Goal: Contribute content: Contribute content

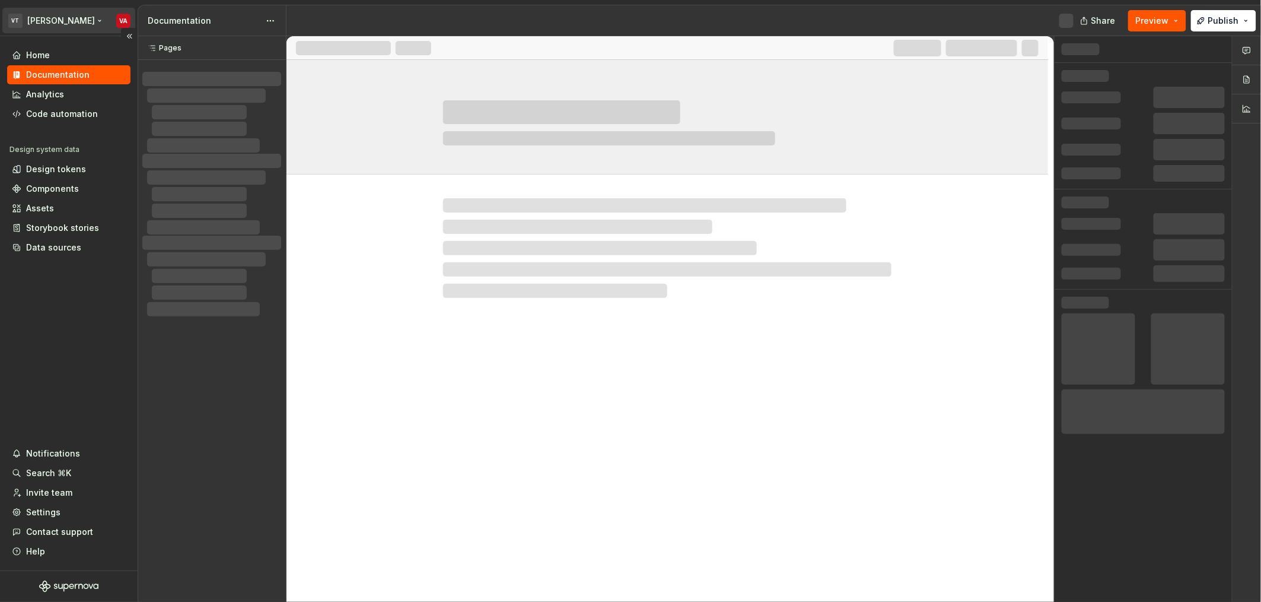
click at [54, 23] on html "VT [PERSON_NAME] VA Home Documentation Analytics Code automation Design system …" at bounding box center [630, 301] width 1261 height 602
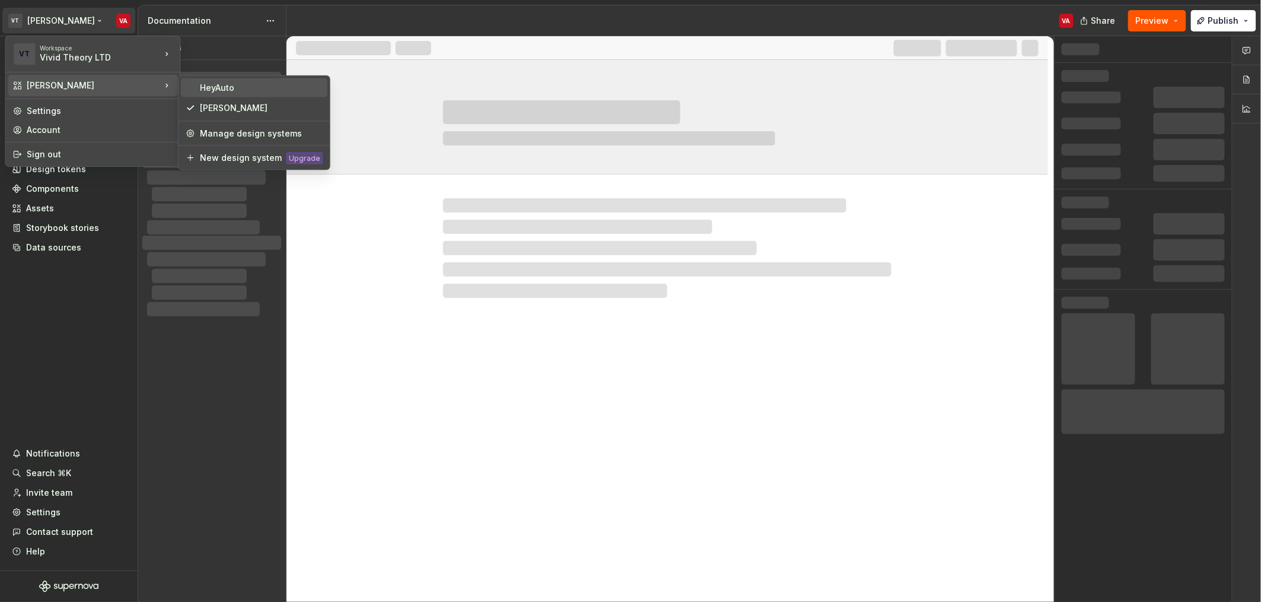
click at [262, 90] on div "HeyAuto" at bounding box center [261, 88] width 123 height 12
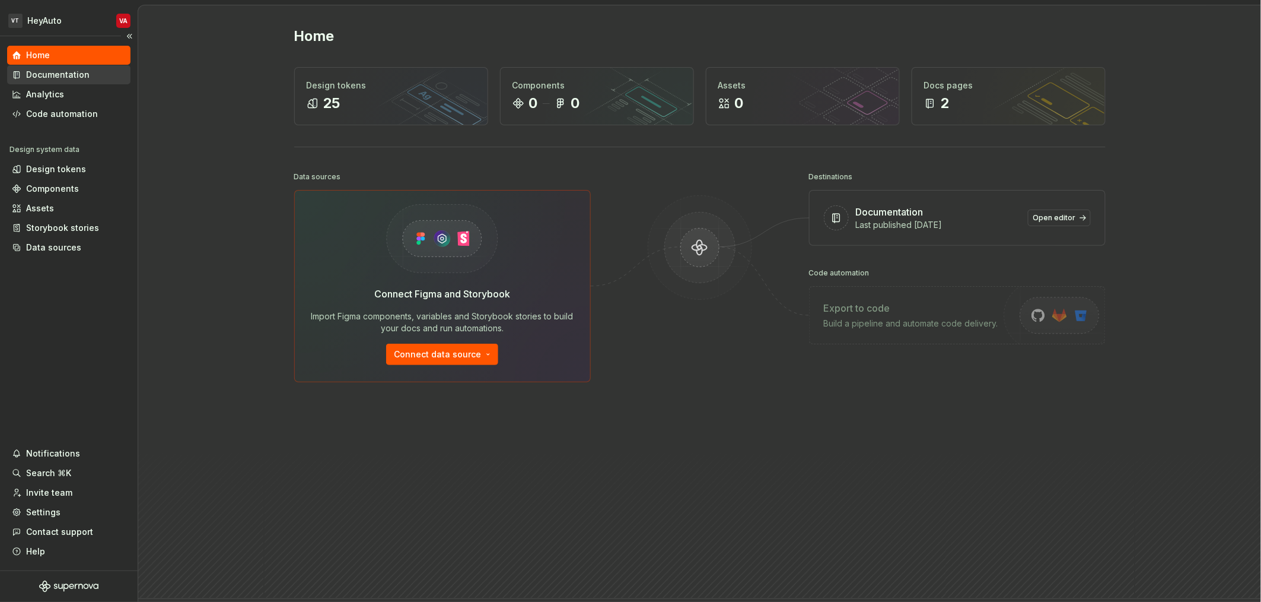
click at [43, 69] on div "Documentation" at bounding box center [57, 75] width 63 height 12
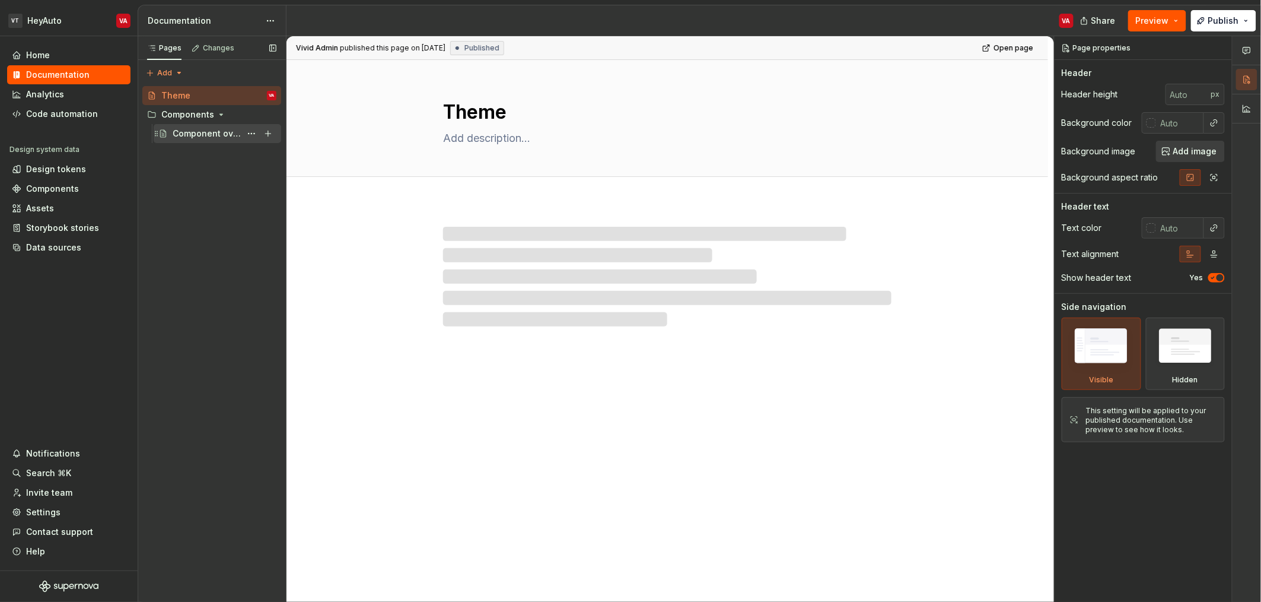
click at [192, 136] on div "Component overview" at bounding box center [207, 134] width 68 height 12
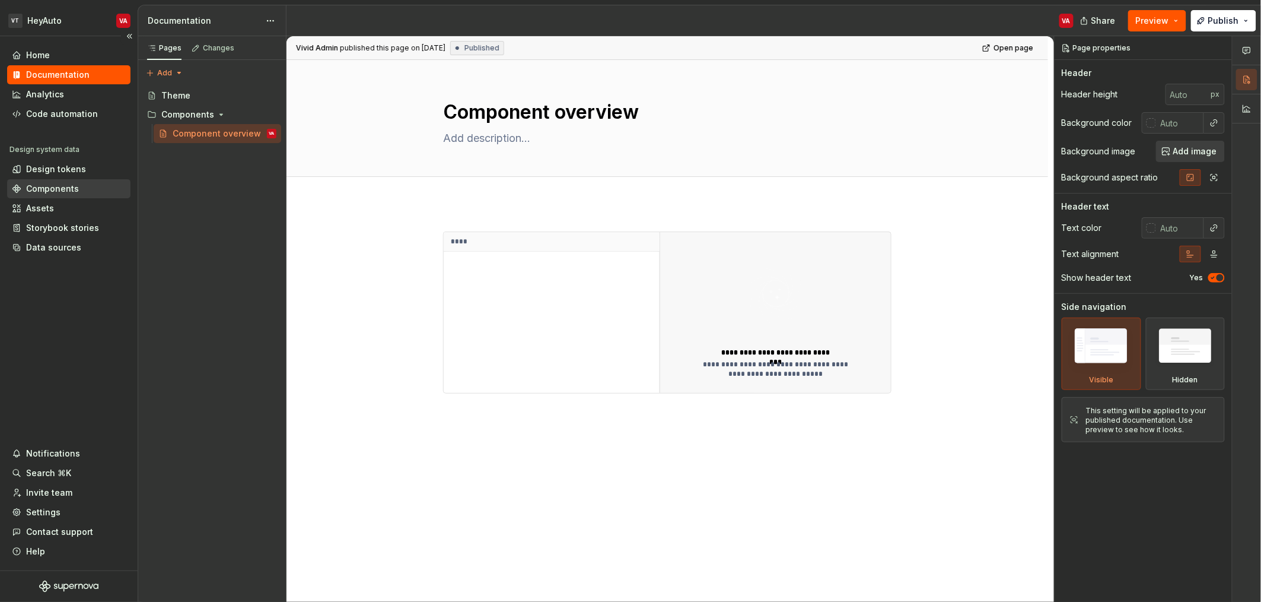
type textarea "*"
click at [52, 194] on div "Components" at bounding box center [52, 189] width 53 height 12
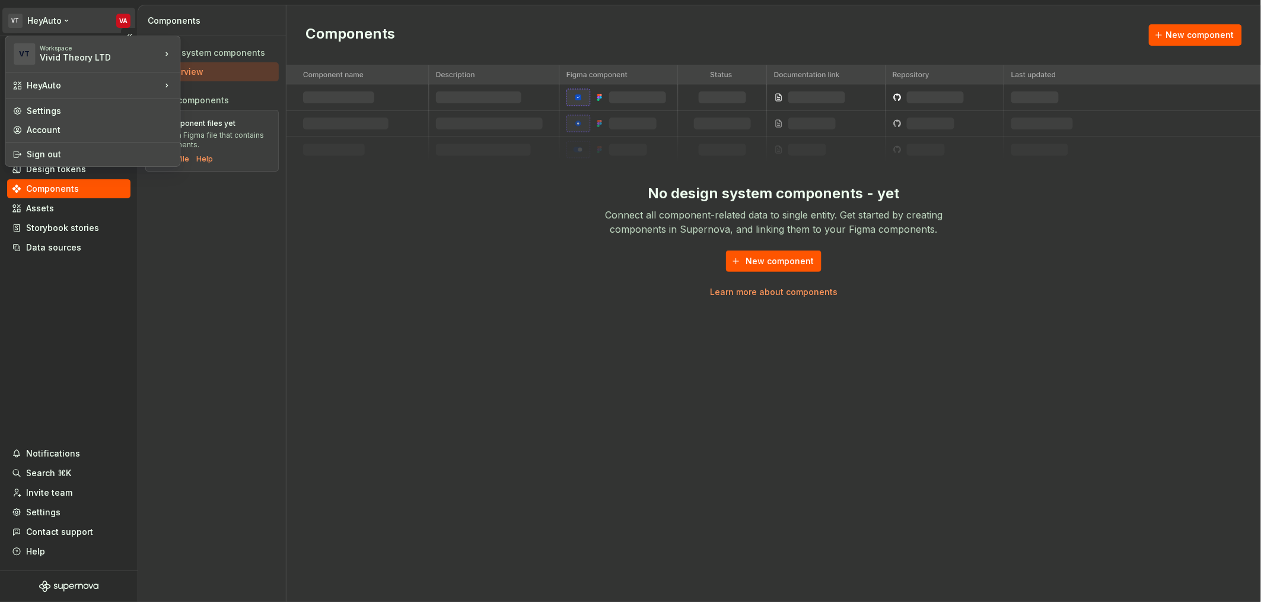
click at [63, 20] on html "VT HeyAuto VA Home Documentation Analytics Code automation Design system data D…" at bounding box center [630, 301] width 1261 height 602
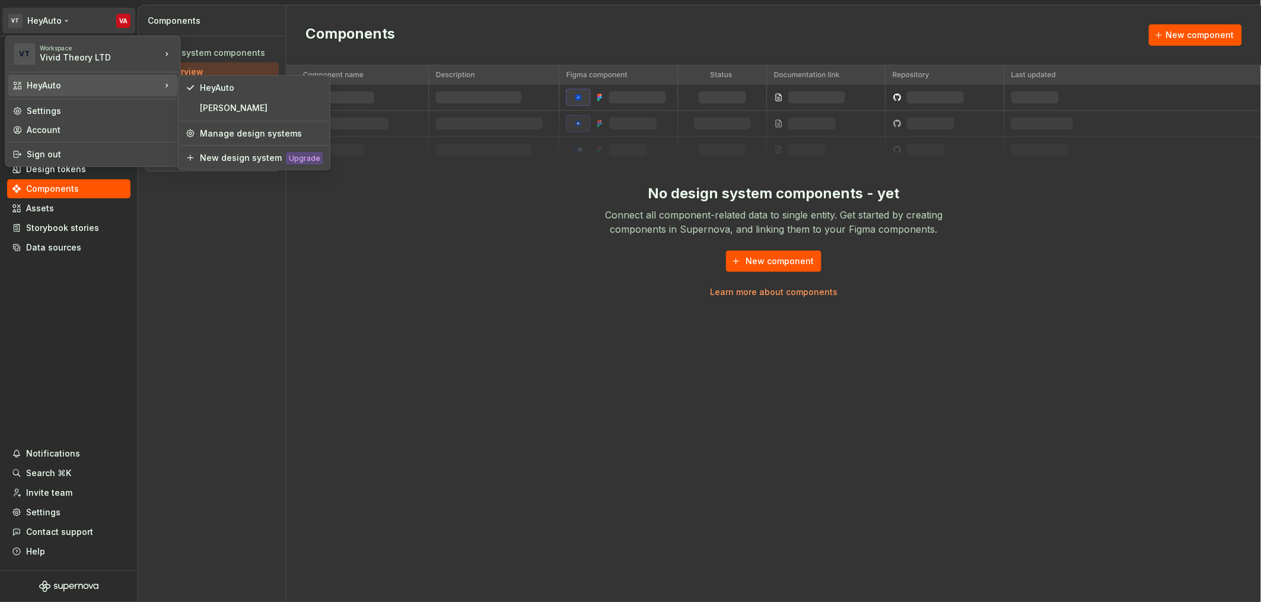
drag, startPoint x: 279, startPoint y: 132, endPoint x: 229, endPoint y: 110, distance: 54.4
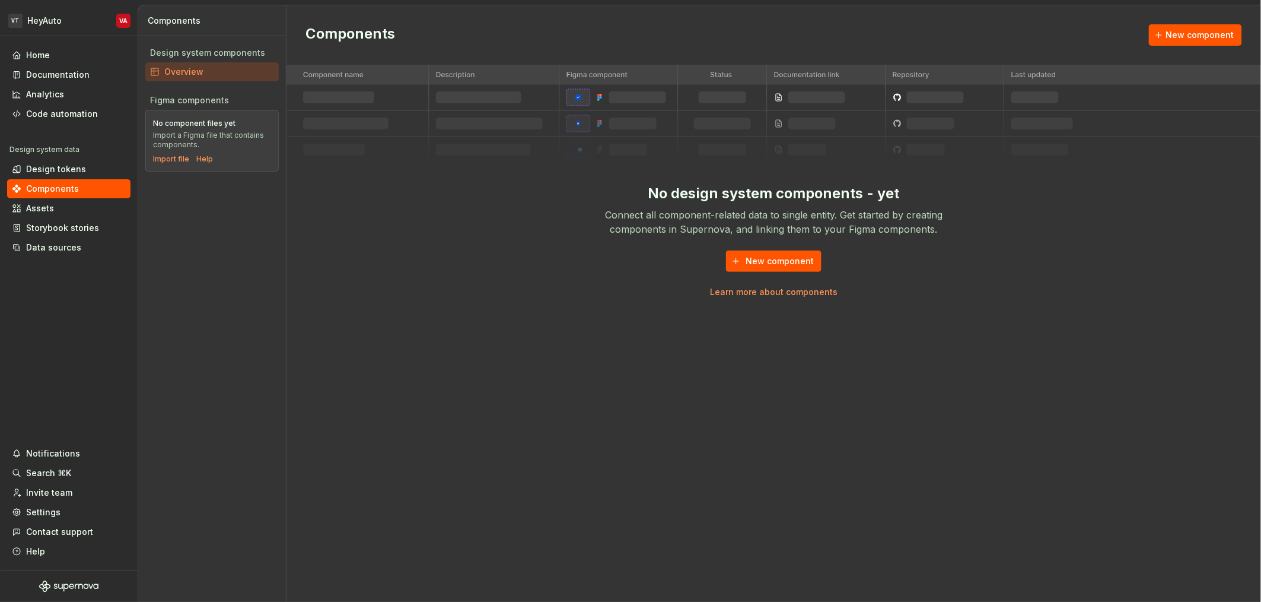
click at [229, 110] on div "No component files yet Import a Figma file that contains components. Import fil…" at bounding box center [211, 141] width 133 height 62
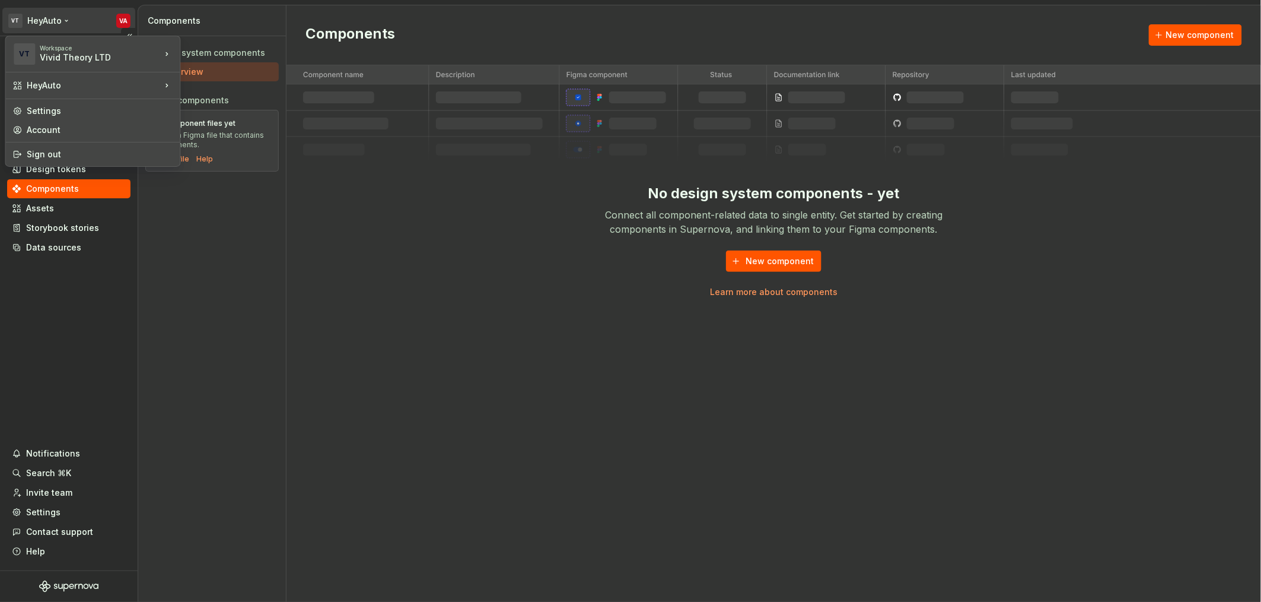
click at [58, 28] on html "VT HeyAuto VA Home Documentation Analytics Code automation Design system data D…" at bounding box center [630, 301] width 1261 height 602
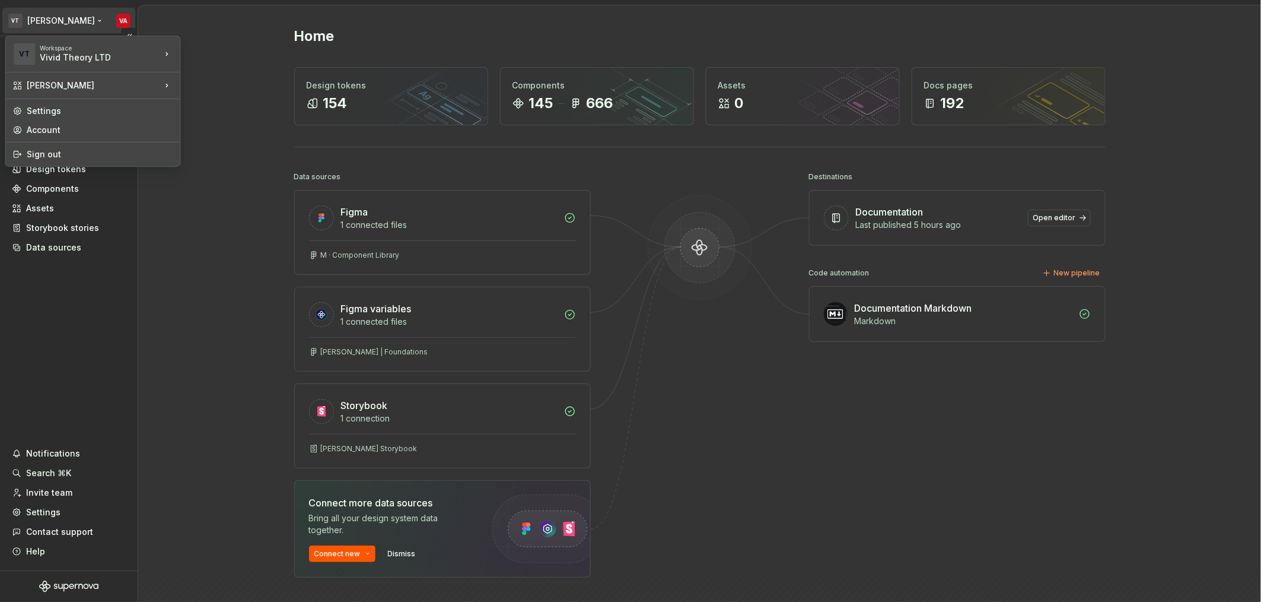
click at [63, 21] on html "VT [PERSON_NAME] VA Home Documentation Analytics Code automation Design system …" at bounding box center [630, 301] width 1261 height 602
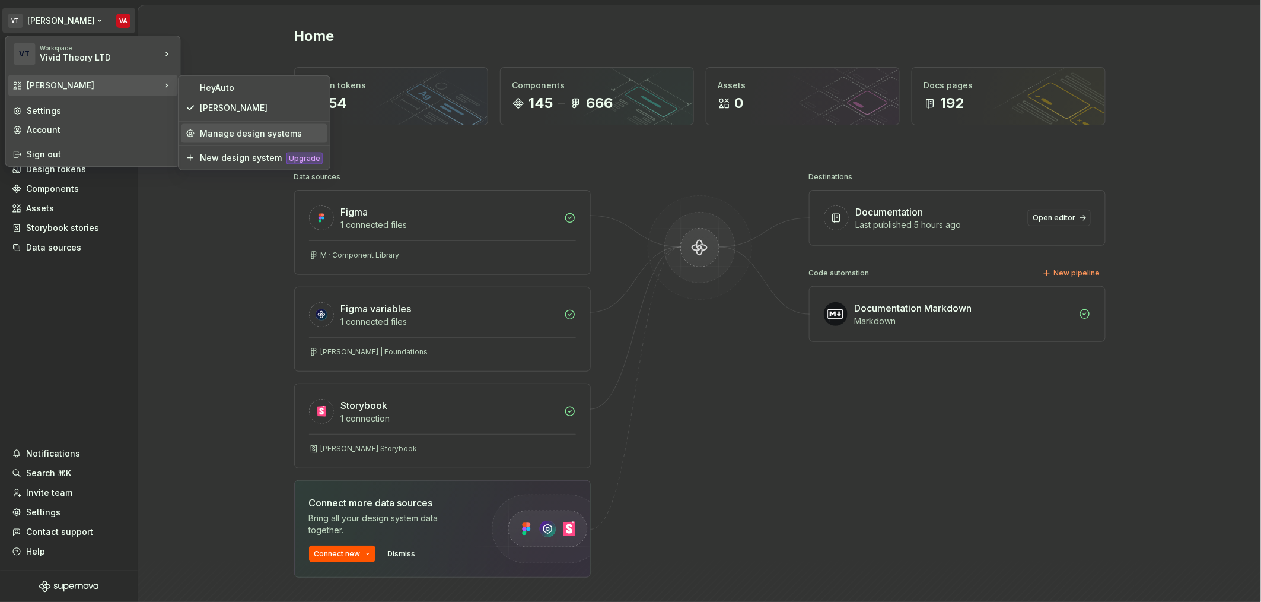
click at [262, 140] on div "Manage design systems" at bounding box center [254, 133] width 147 height 19
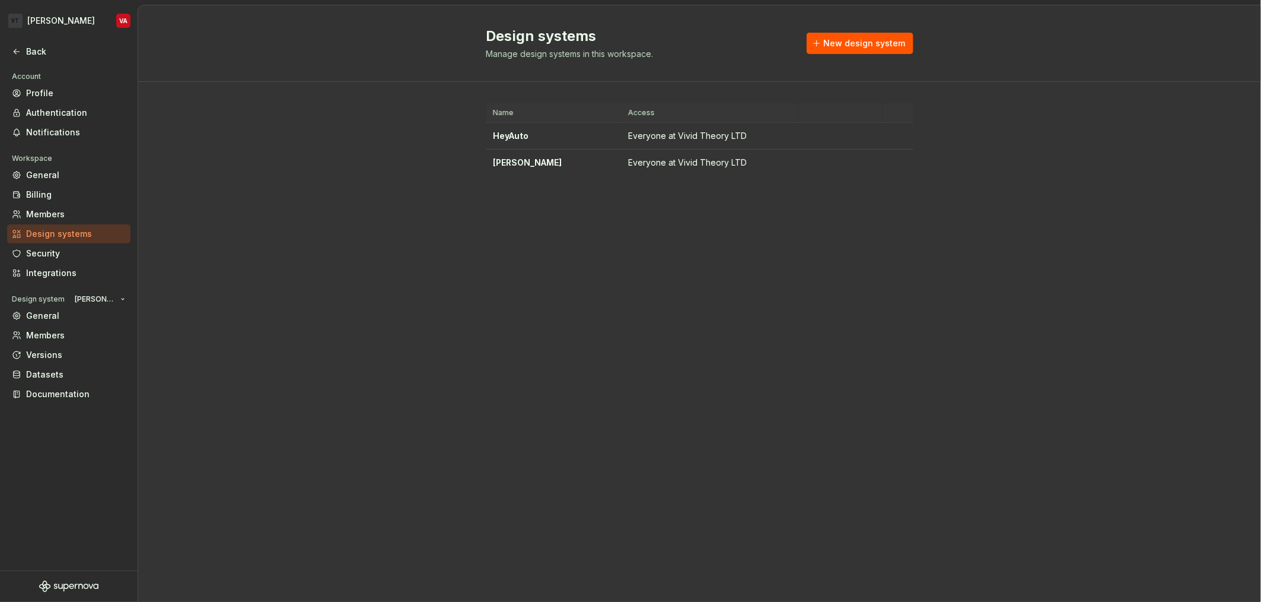
drag, startPoint x: 575, startPoint y: 248, endPoint x: 580, endPoint y: 234, distance: 14.8
click at [578, 242] on div "Design systems Manage design systems in this workspace. New design system Name …" at bounding box center [699, 303] width 1123 height 596
drag, startPoint x: 580, startPoint y: 234, endPoint x: 460, endPoint y: 236, distance: 119.2
click at [460, 236] on div "Design systems Manage design systems in this workspace. New design system Name …" at bounding box center [699, 303] width 1123 height 596
click at [899, 133] on html "VT [PERSON_NAME] VA Back Account Profile Authentication Notifications Workspace…" at bounding box center [630, 301] width 1261 height 602
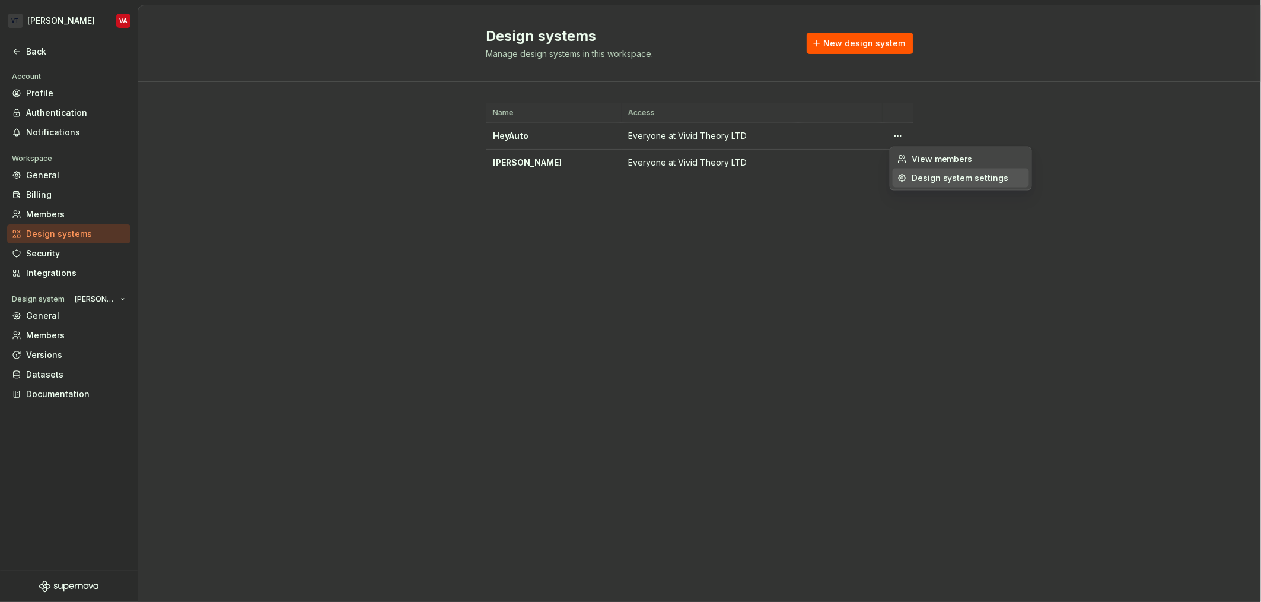
click at [980, 183] on div "Design system settings" at bounding box center [968, 178] width 113 height 12
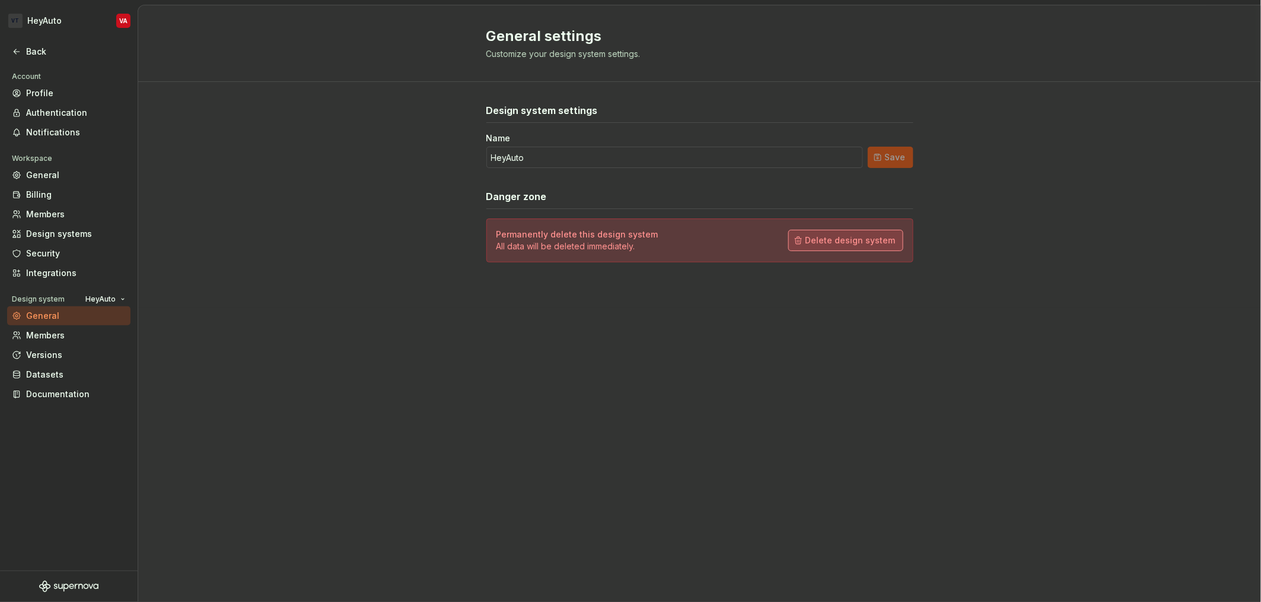
click at [852, 234] on span "Delete design system" at bounding box center [851, 240] width 90 height 12
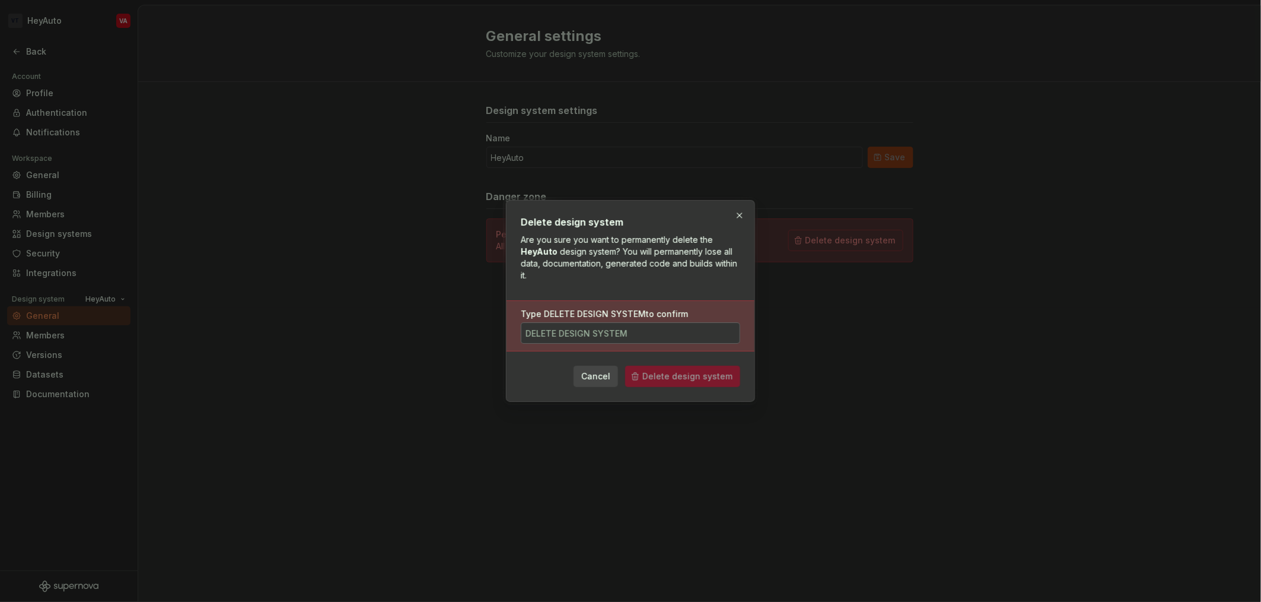
click at [553, 329] on input "Type DELETE DESIGN SYSTEM to confirm" at bounding box center [630, 332] width 219 height 21
type input "Delete design system"
click at [701, 375] on span "Delete design system" at bounding box center [687, 376] width 90 height 12
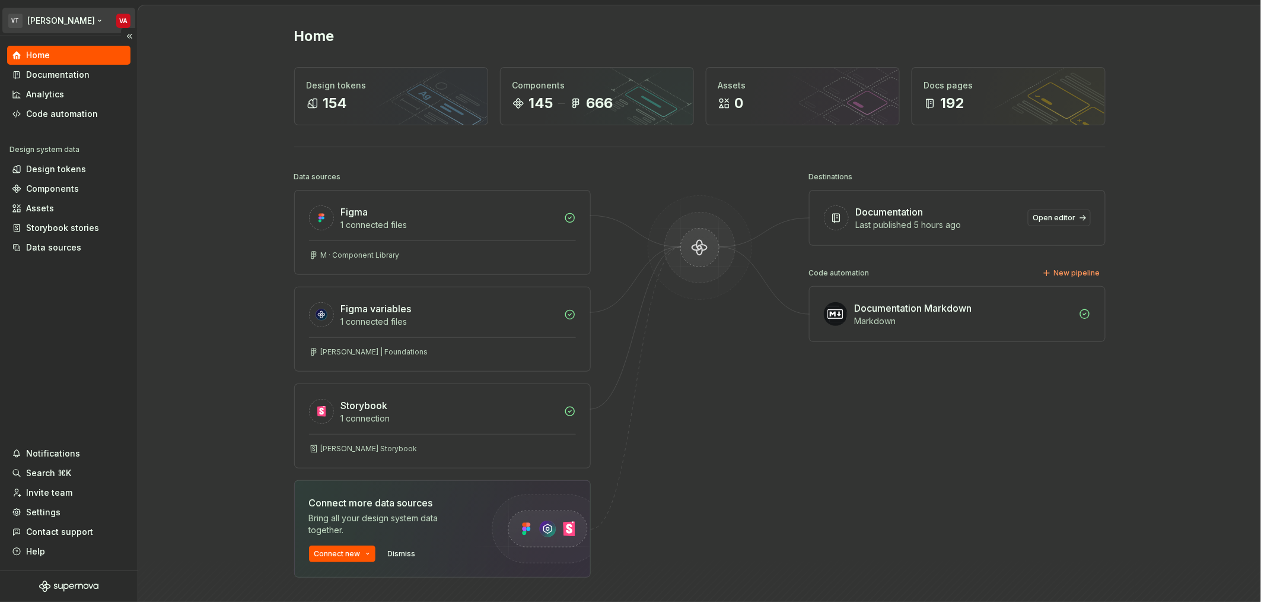
click at [83, 16] on html "VT [PERSON_NAME] VA Home Documentation Analytics Code automation Design system …" at bounding box center [630, 301] width 1261 height 602
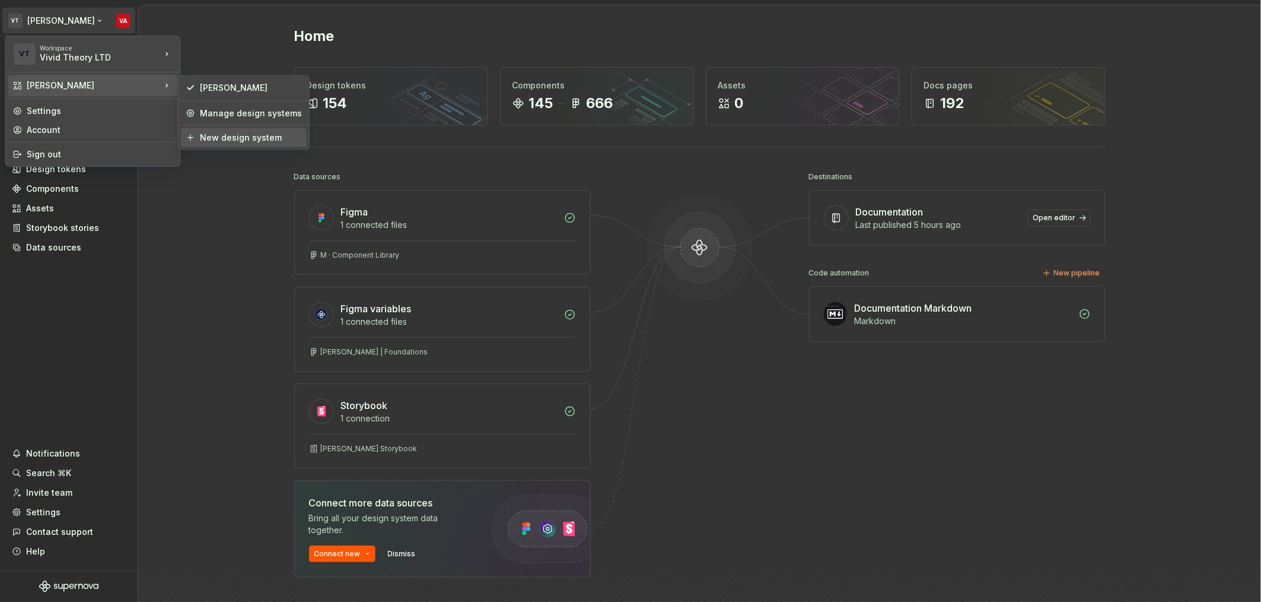
click at [232, 136] on div "New design system" at bounding box center [251, 138] width 102 height 12
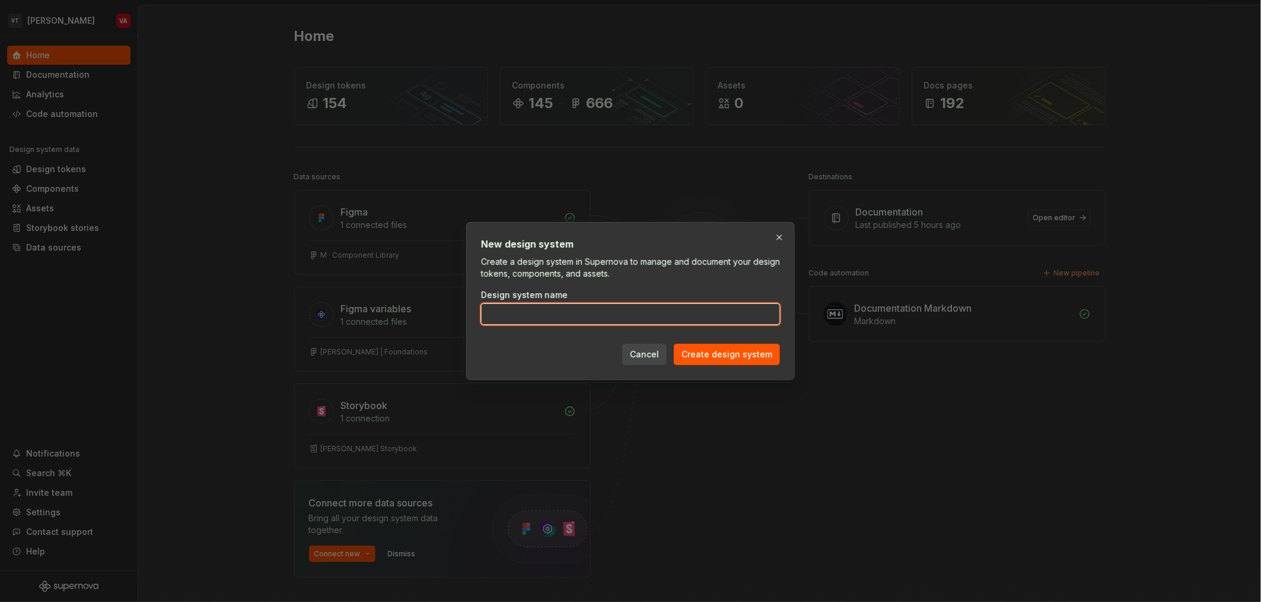
click at [550, 315] on input "Design system name" at bounding box center [630, 313] width 299 height 21
type input "BigGeo"
click at [743, 351] on span "Create design system" at bounding box center [727, 354] width 91 height 12
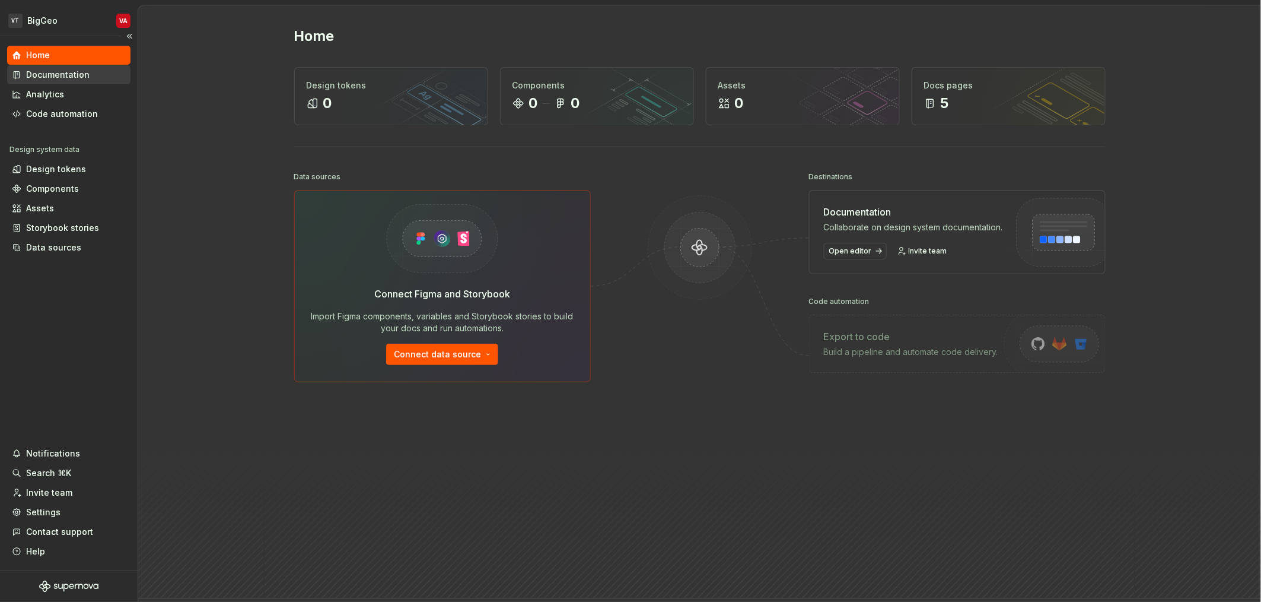
click at [46, 72] on div "Documentation" at bounding box center [57, 75] width 63 height 12
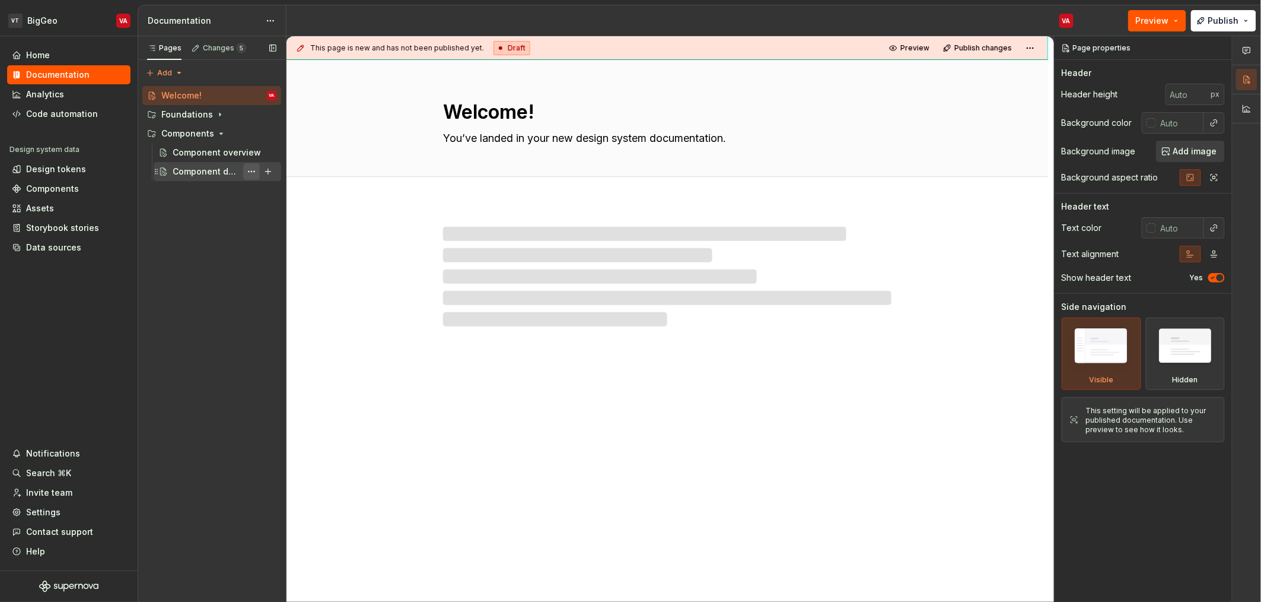
click at [248, 170] on button "Page tree" at bounding box center [251, 171] width 17 height 17
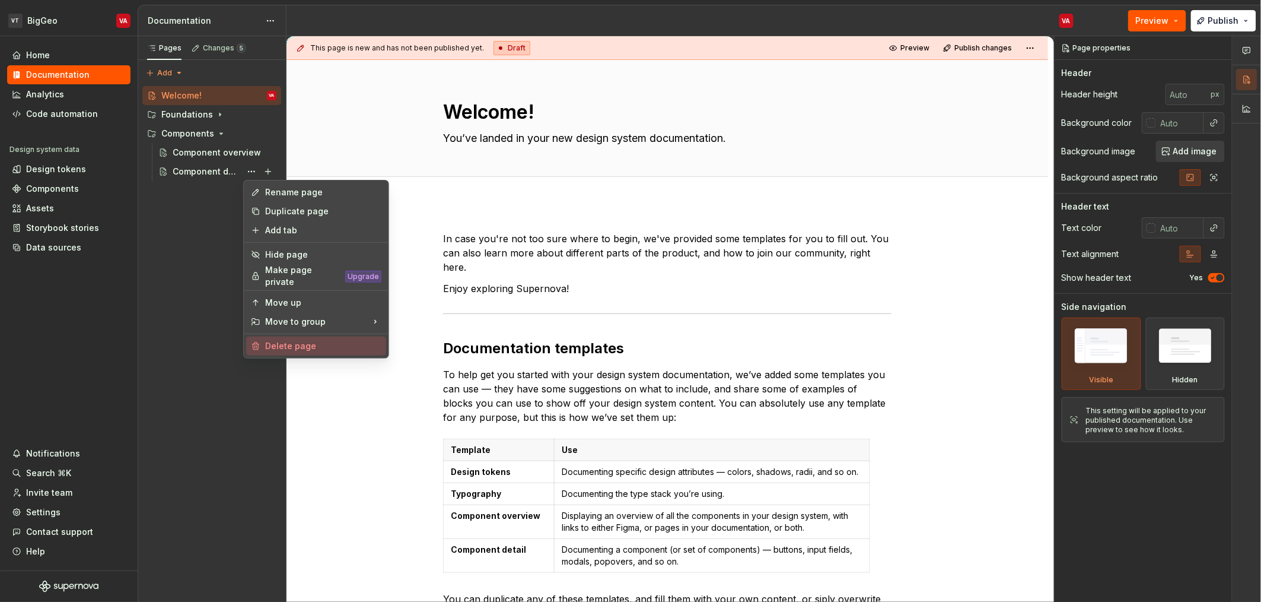
click at [298, 340] on div "Delete page" at bounding box center [323, 346] width 116 height 12
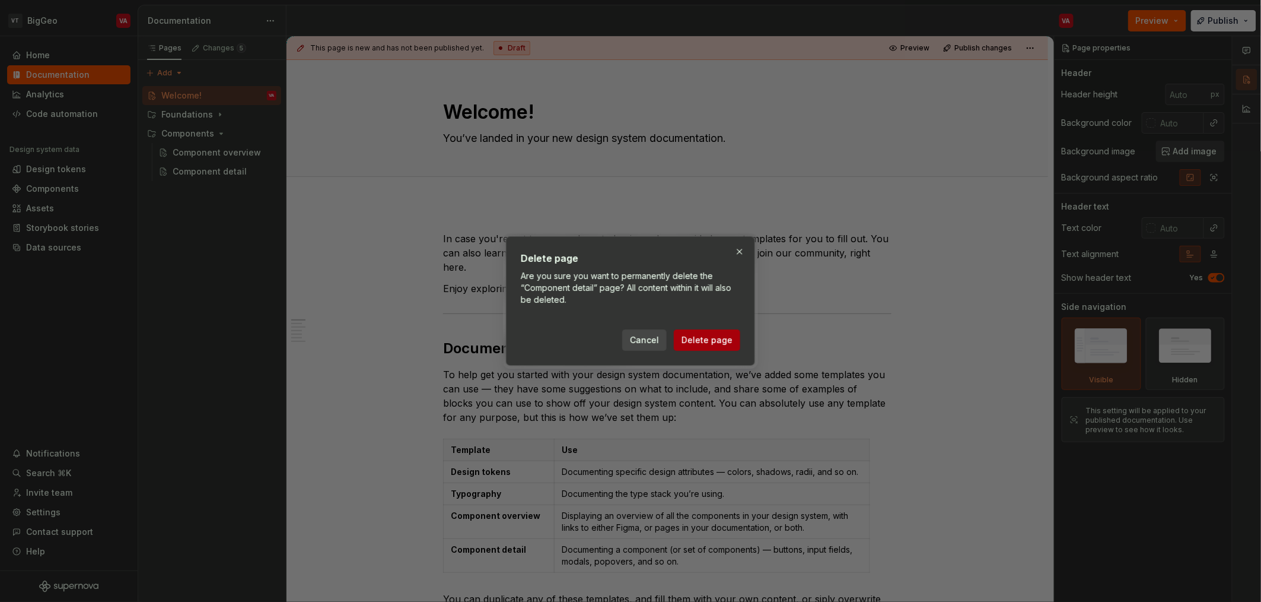
click at [683, 341] on button "Delete page" at bounding box center [707, 339] width 66 height 21
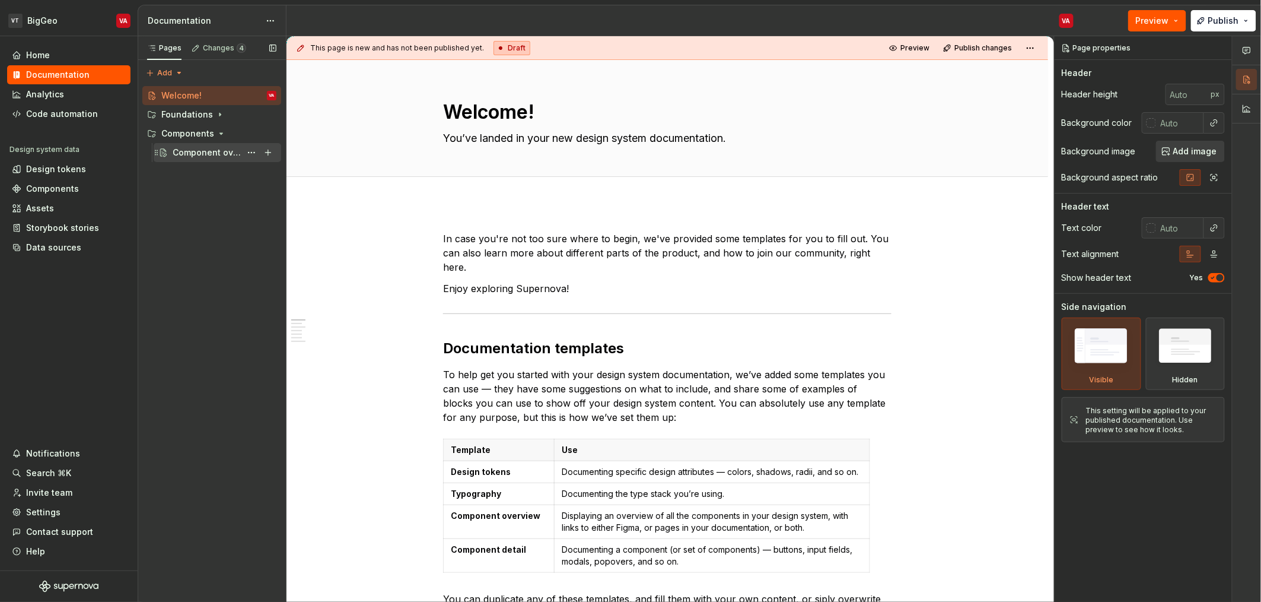
click at [200, 158] on div "Component overview" at bounding box center [207, 153] width 68 height 12
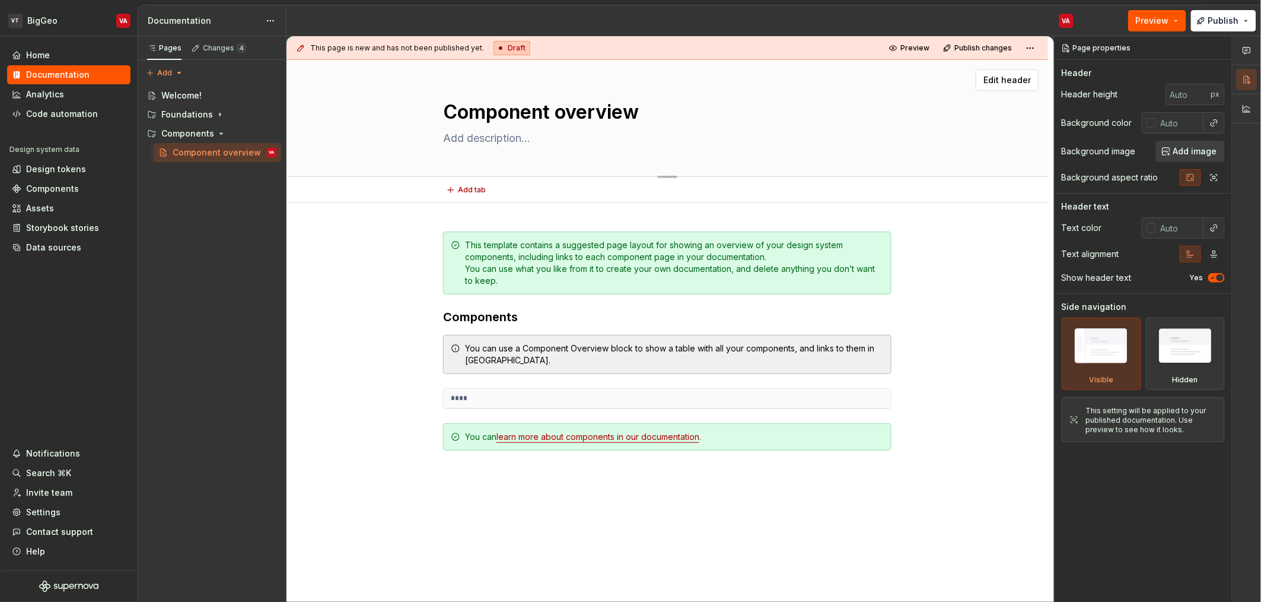
click at [565, 115] on textarea "Component overview" at bounding box center [665, 112] width 448 height 28
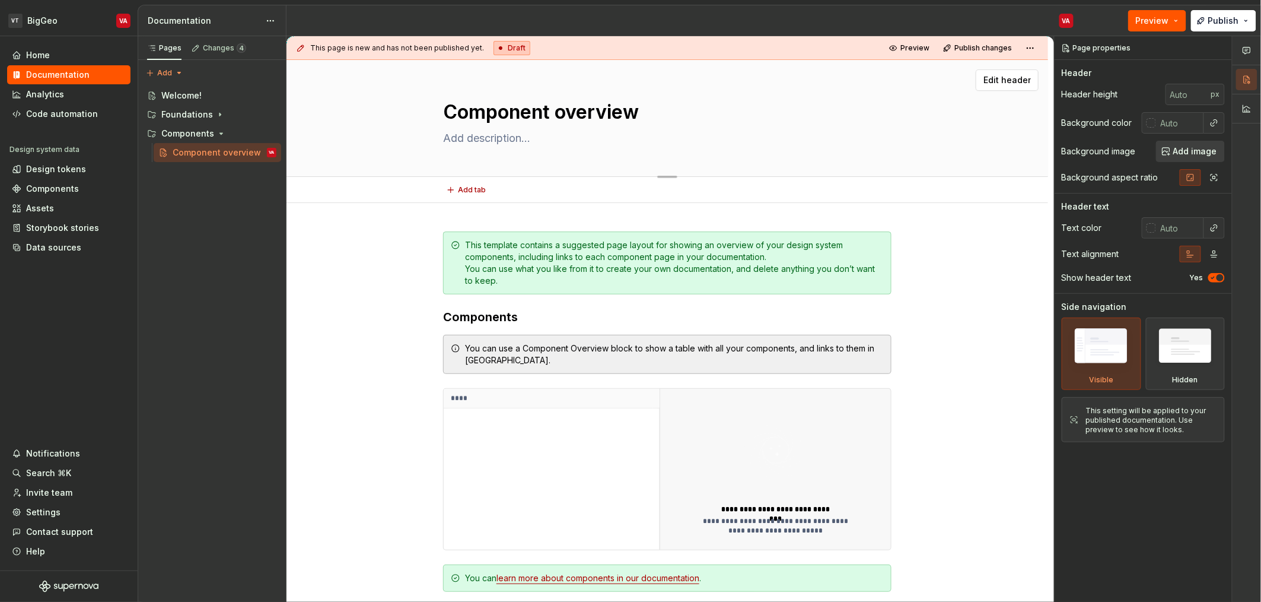
click at [567, 110] on textarea "Component overview" at bounding box center [665, 112] width 448 height 28
type textarea "*"
type textarea "Component verview"
type textarea "*"
type textarea "Component Overview"
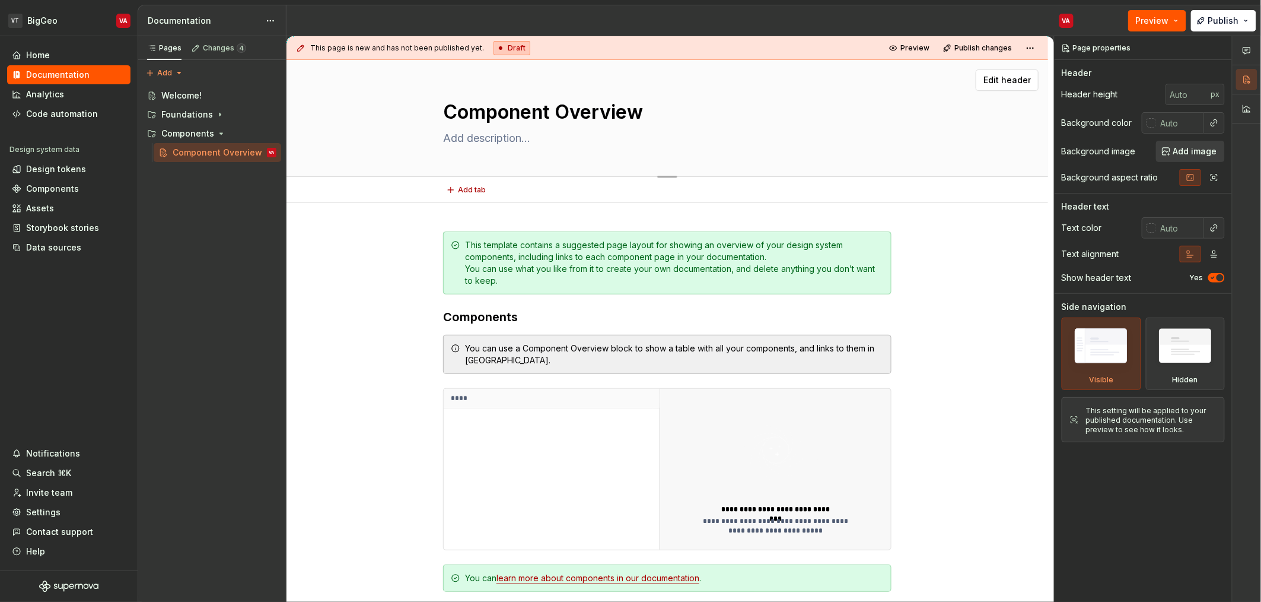
type textarea "*"
type textarea "Components Overview"
type textarea "*"
type textarea "Components Overview"
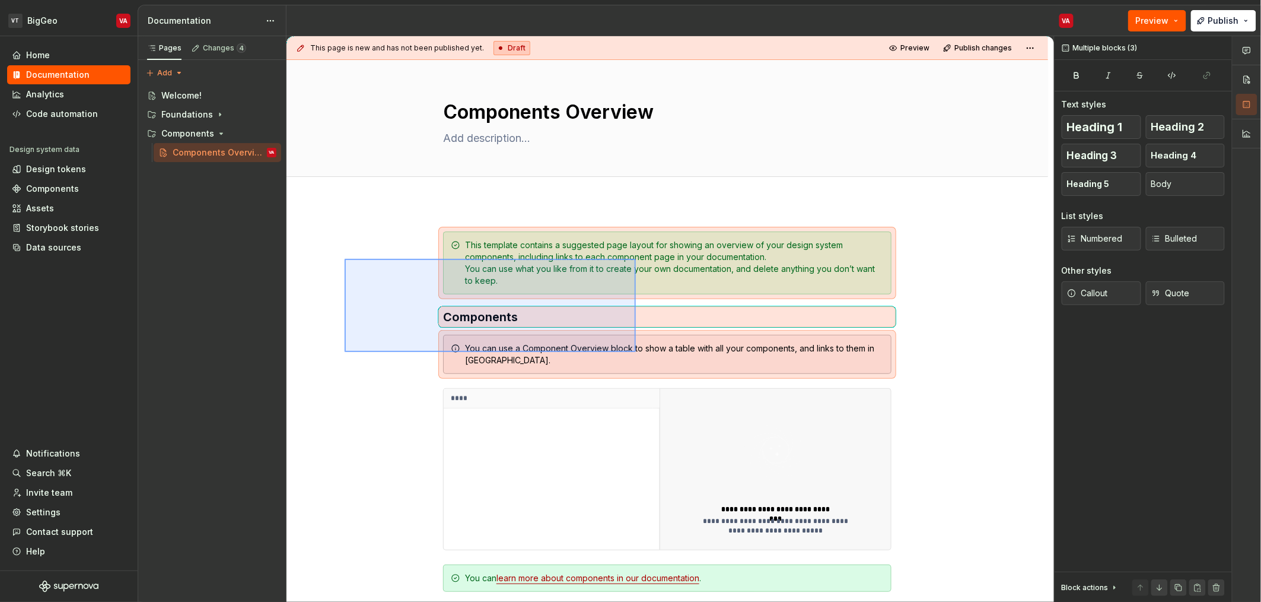
drag, startPoint x: 345, startPoint y: 259, endPoint x: 636, endPoint y: 352, distance: 305.8
click at [636, 352] on div "**********" at bounding box center [671, 319] width 768 height 566
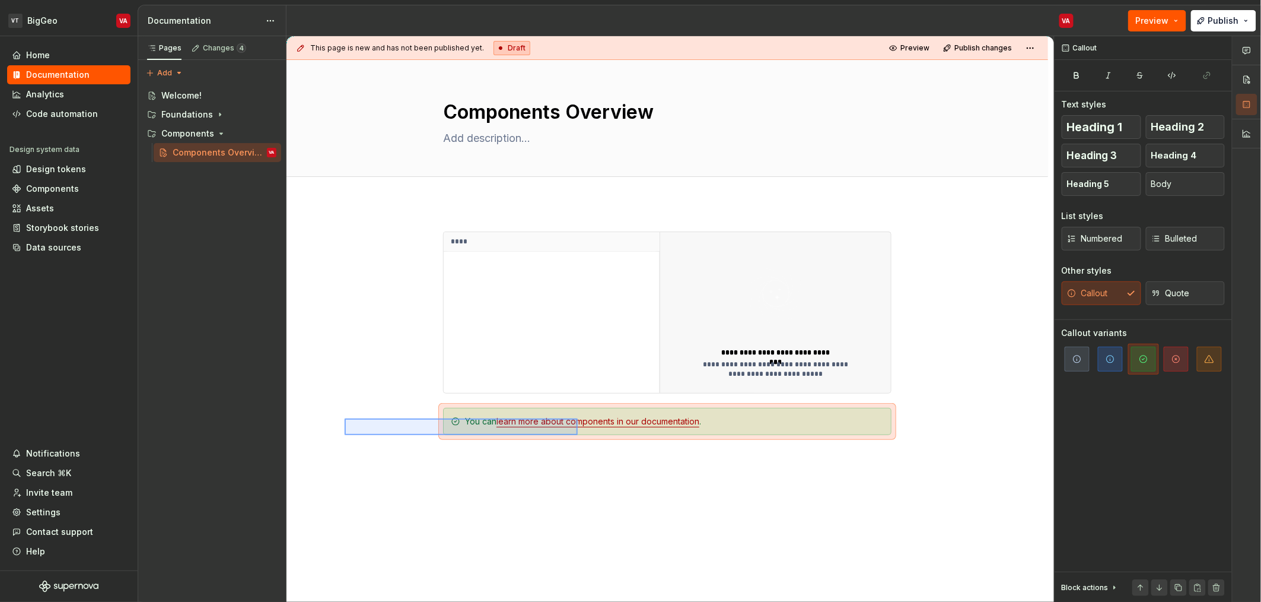
drag, startPoint x: 345, startPoint y: 418, endPoint x: 578, endPoint y: 435, distance: 233.7
click at [578, 435] on div "**********" at bounding box center [671, 319] width 768 height 566
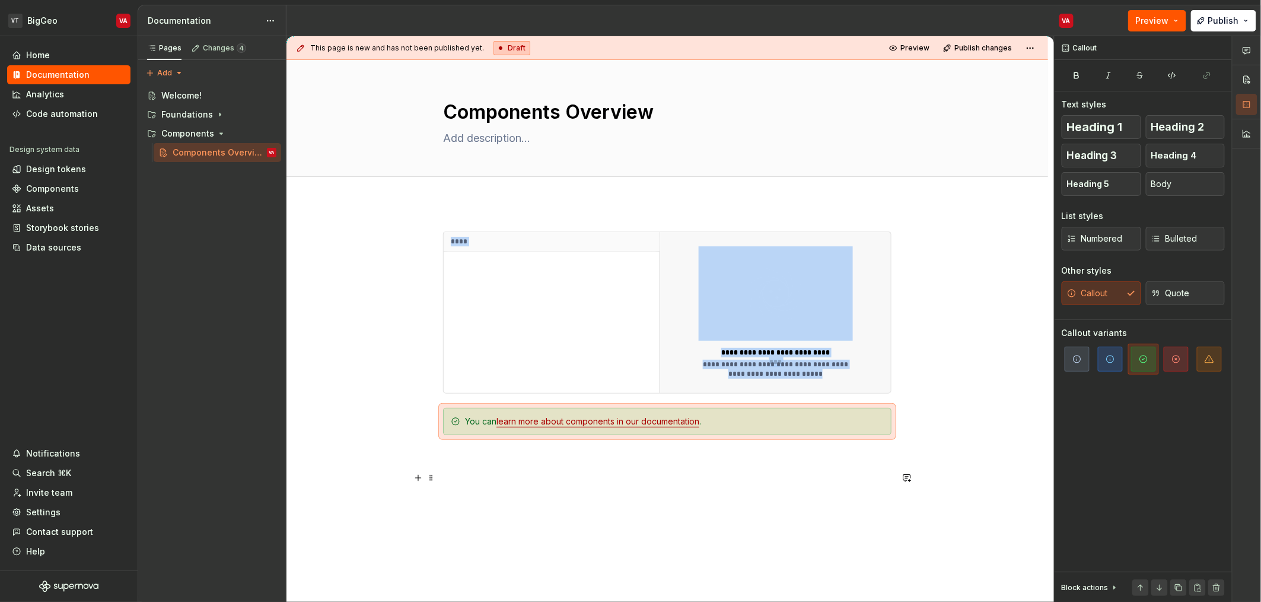
click at [918, 454] on div "**********" at bounding box center [668, 441] width 762 height 476
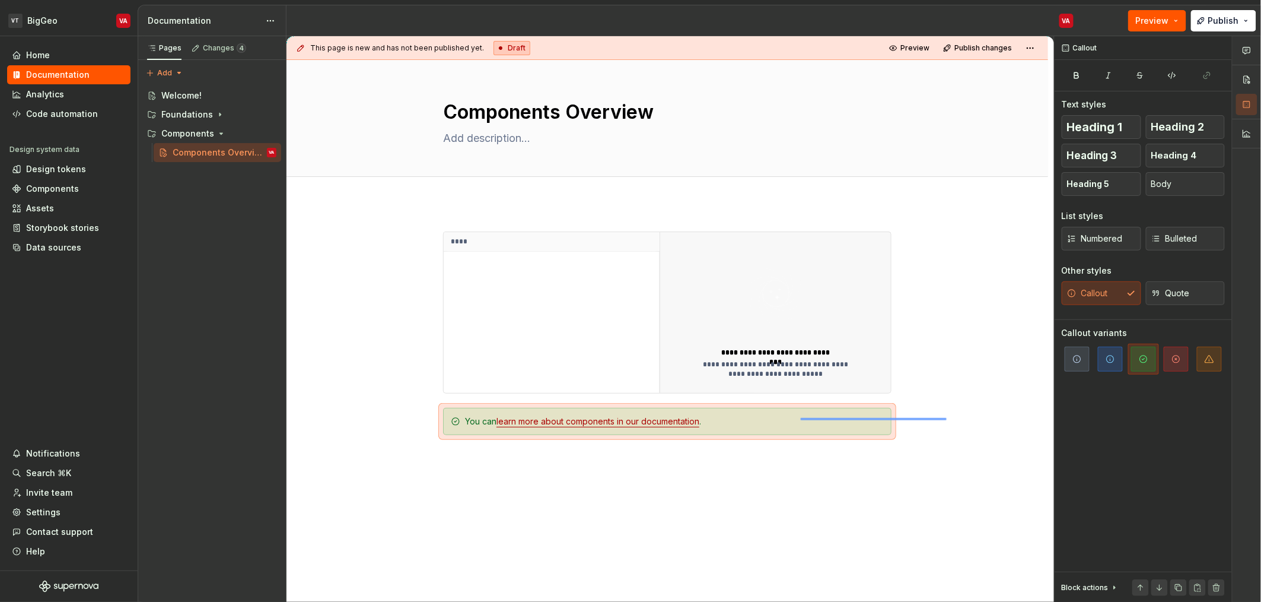
drag, startPoint x: 947, startPoint y: 419, endPoint x: 800, endPoint y: 418, distance: 147.1
click at [800, 418] on div "**********" at bounding box center [671, 319] width 768 height 566
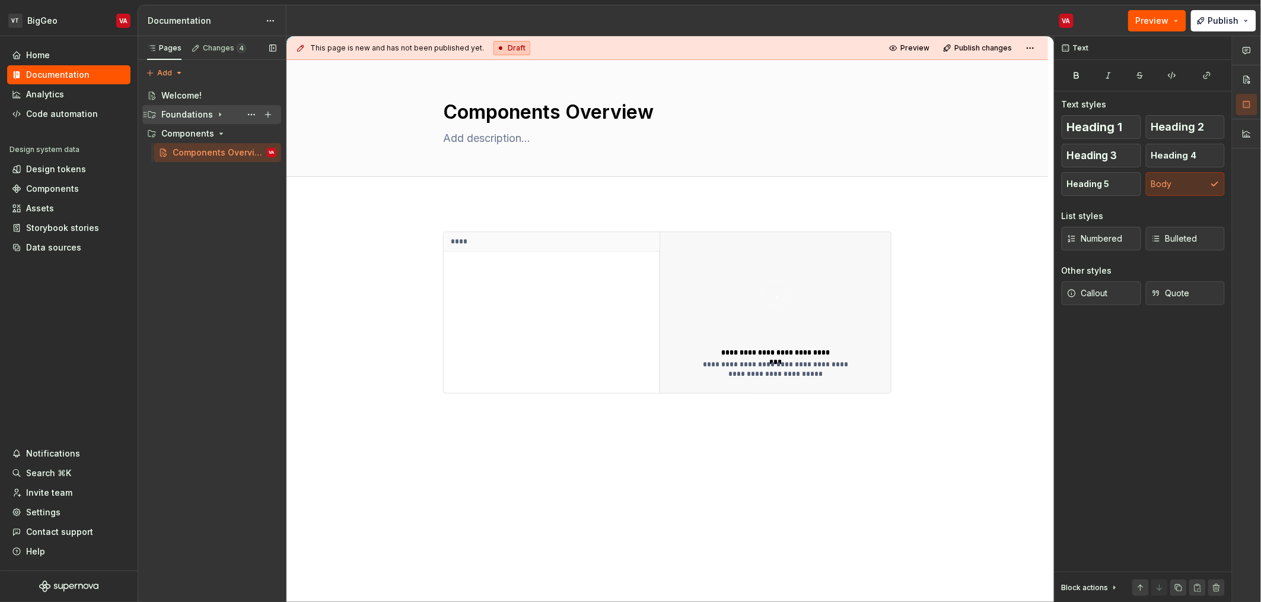
click at [194, 113] on div "Foundations" at bounding box center [187, 115] width 52 height 12
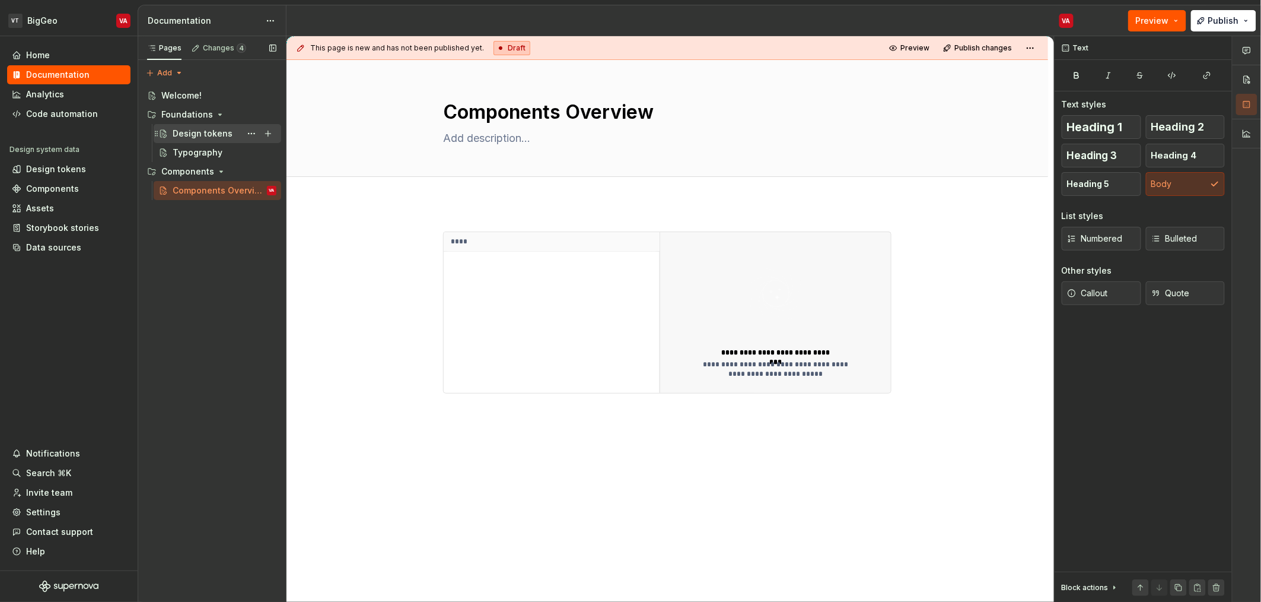
click at [180, 131] on div "Design tokens" at bounding box center [203, 134] width 60 height 12
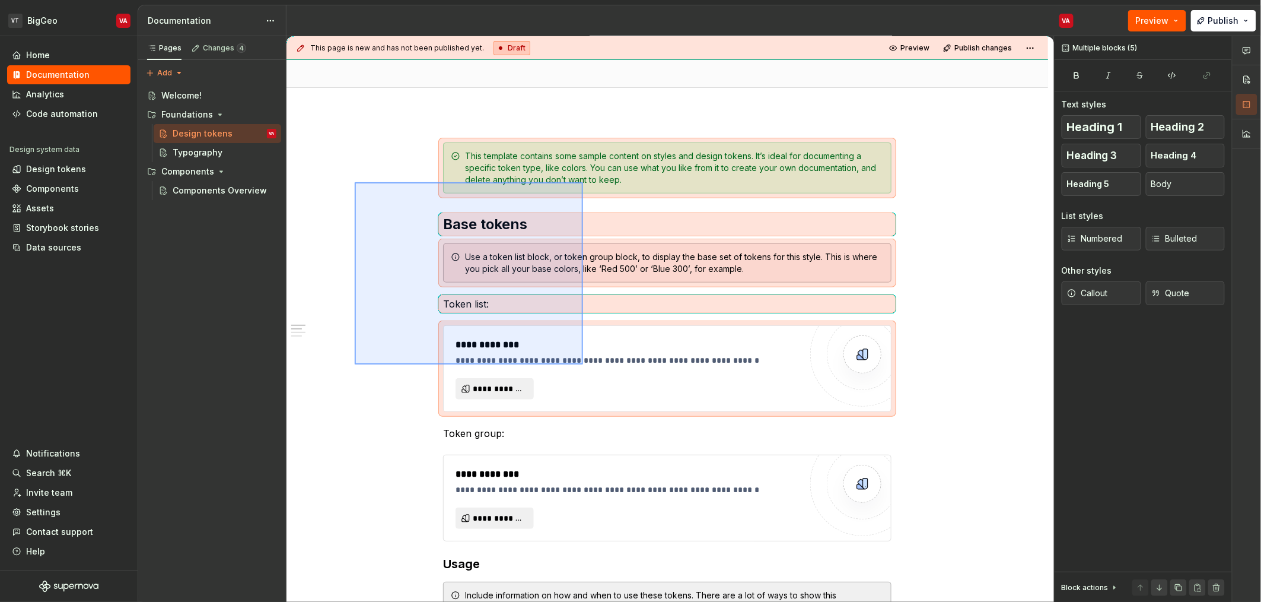
scroll to position [903, 0]
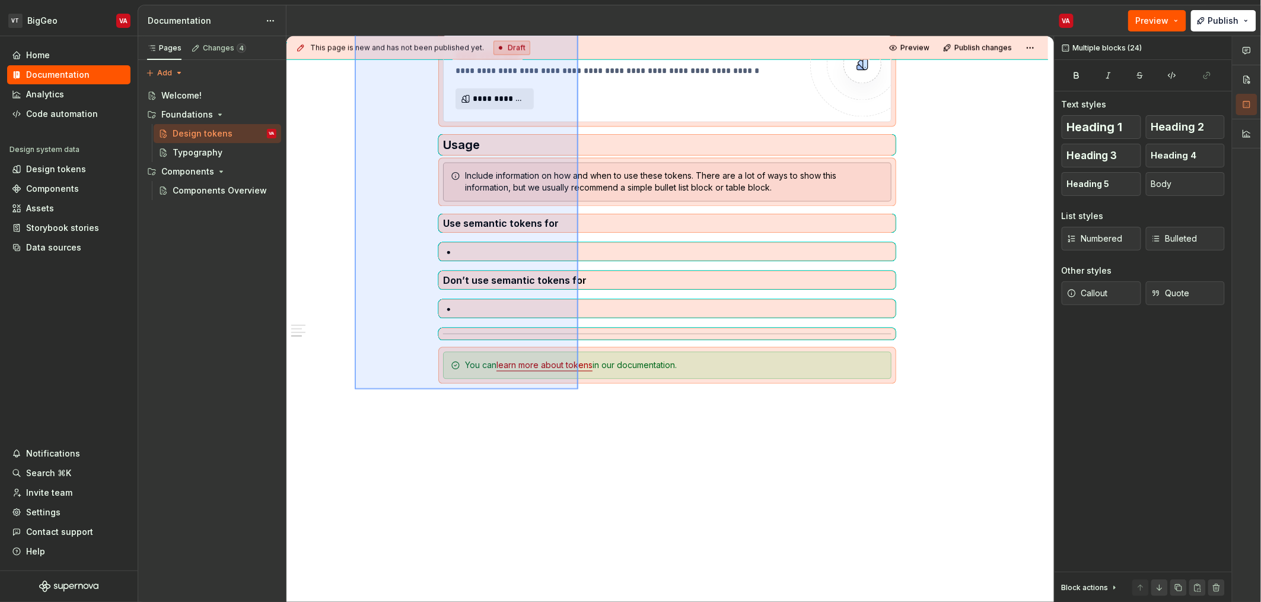
drag, startPoint x: 366, startPoint y: 184, endPoint x: 578, endPoint y: 389, distance: 294.9
click at [578, 389] on div "**********" at bounding box center [671, 319] width 768 height 566
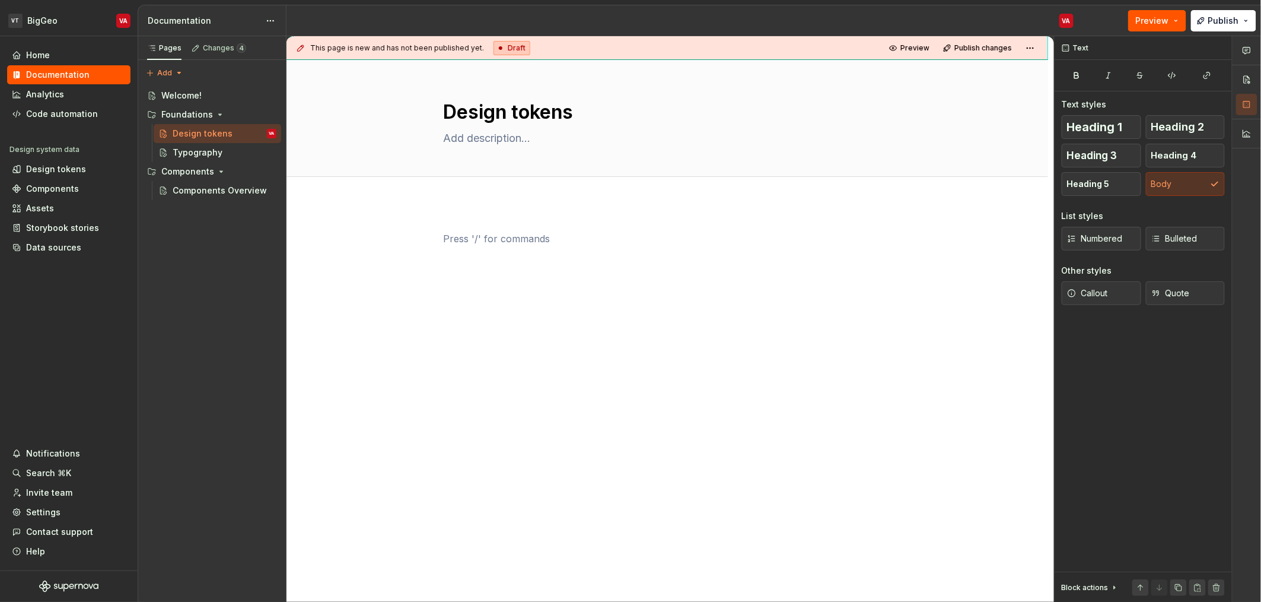
scroll to position [0, 0]
click at [558, 119] on textarea "Design tokens" at bounding box center [665, 112] width 448 height 28
type textarea "*"
type textarea "o"
type textarea "*"
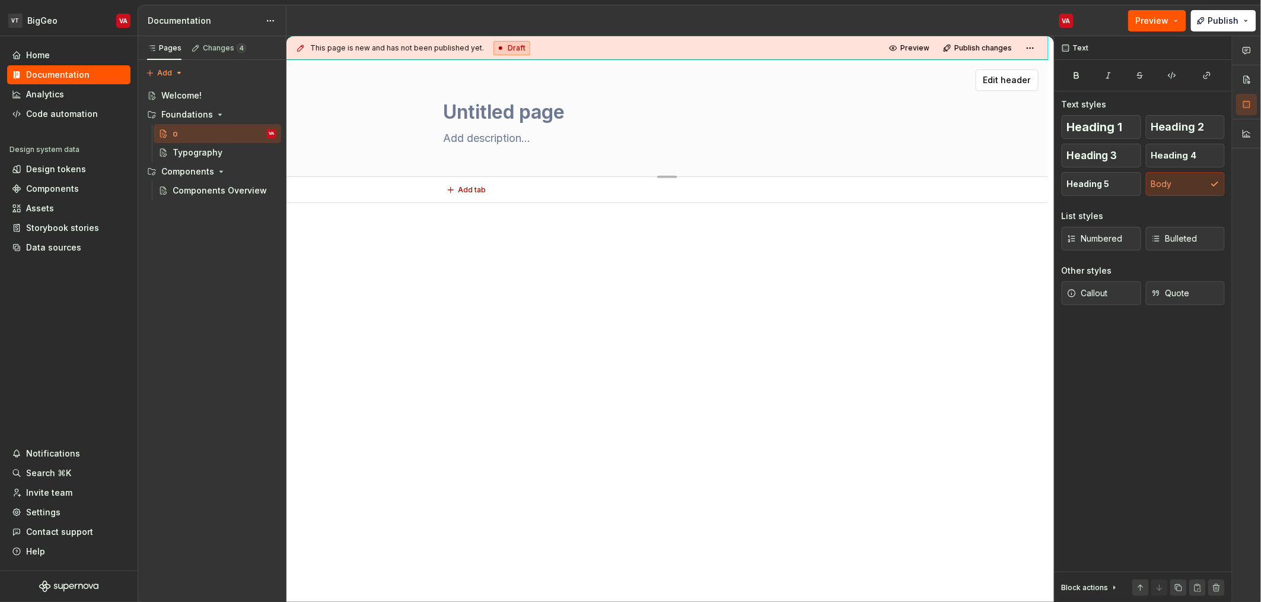
type textarea "*"
type textarea "Untitled page"
type textarea "*"
type textarea "Untitled pageo"
type textarea "*"
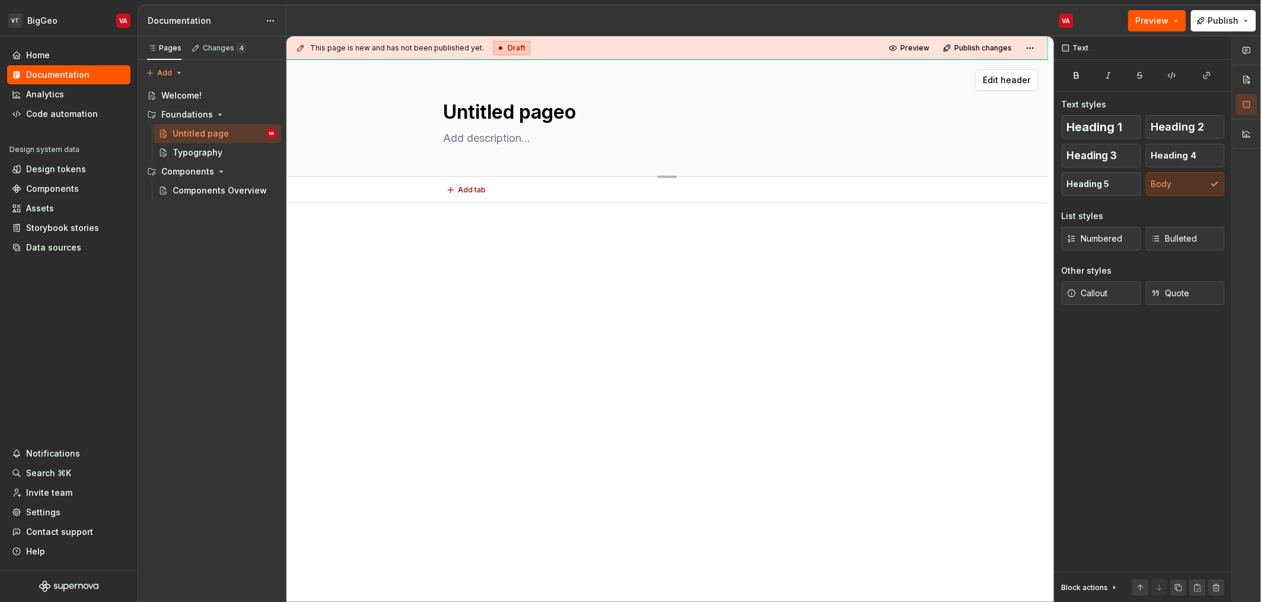
type textarea "Untitled pageol"
type textarea "*"
type textarea "Untitled"
type textarea "*"
type textarea "Untitled C"
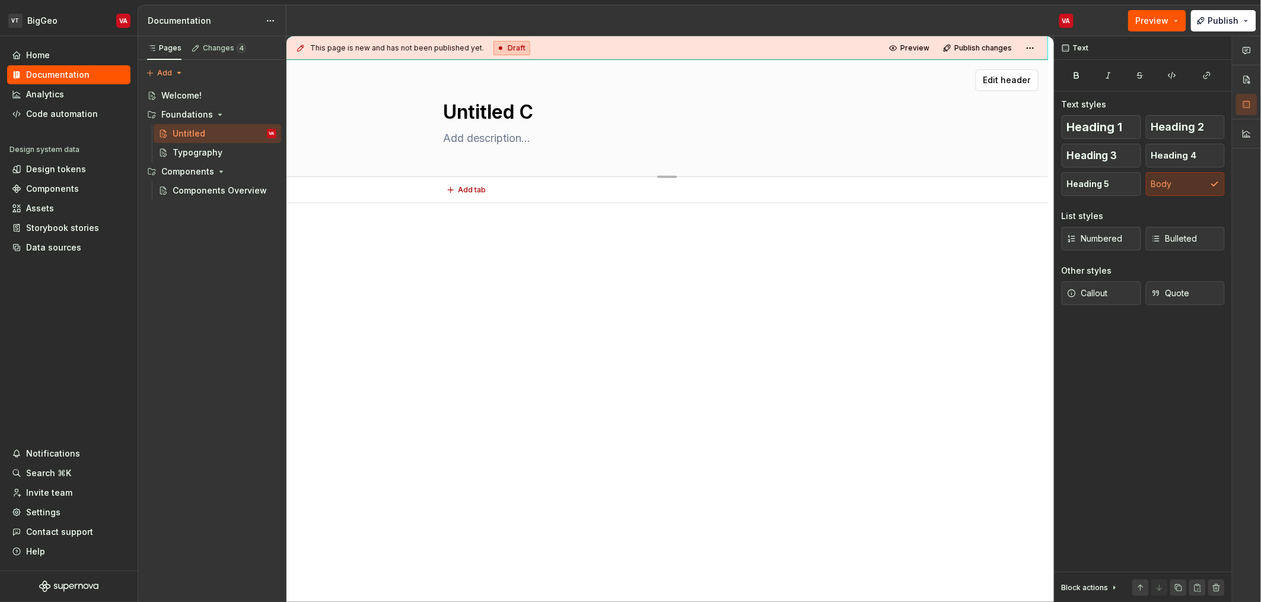
type textarea "*"
type textarea "Untitled Co"
type textarea "*"
type textarea "Untitled Col"
type textarea "*"
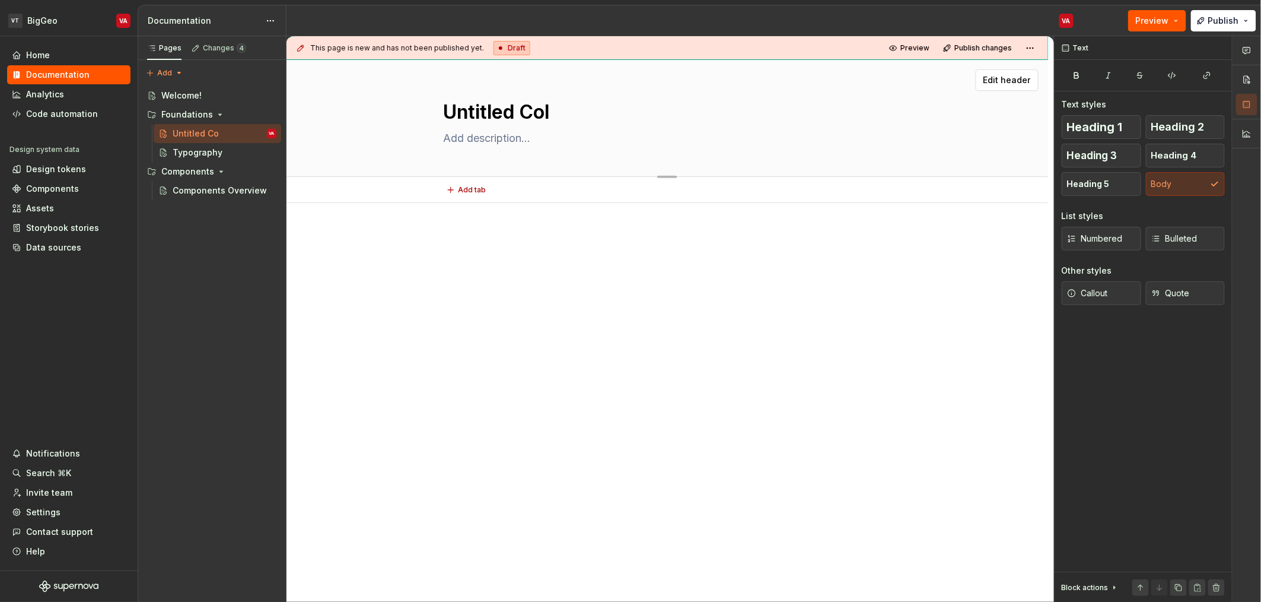
type textarea "Untitled Colo"
type textarea "*"
type textarea "Untitled Colors"
type textarea "*"
type textarea "Colors"
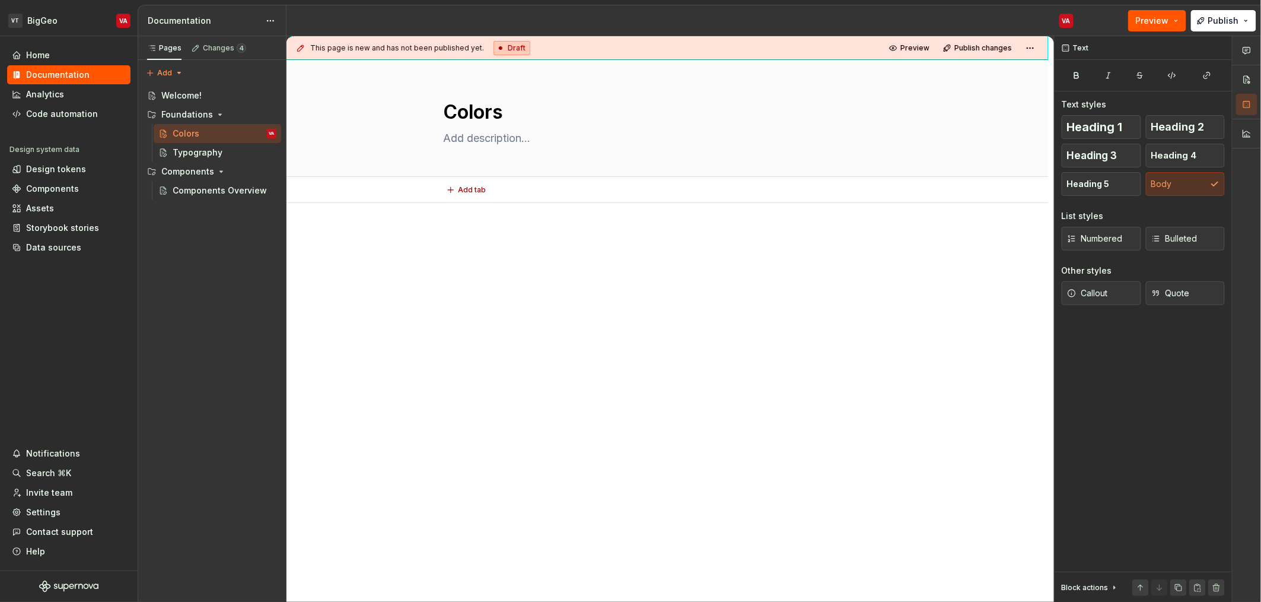
type textarea "*"
type textarea "Colors"
click at [576, 382] on div at bounding box center [668, 337] width 762 height 268
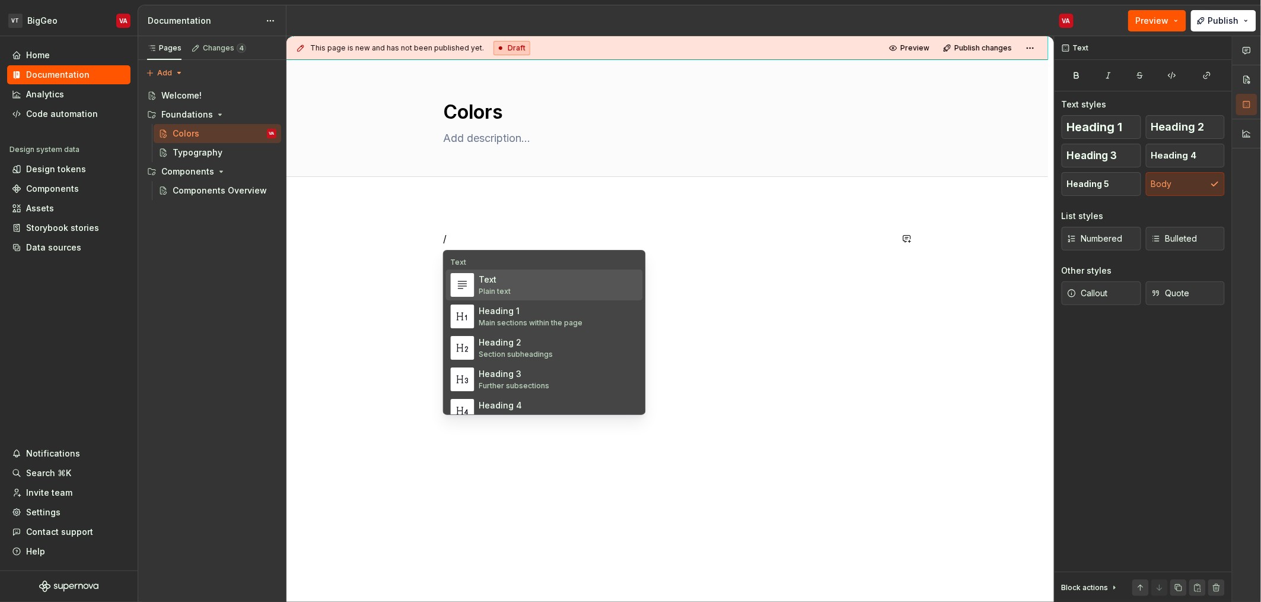
type textarea "*"
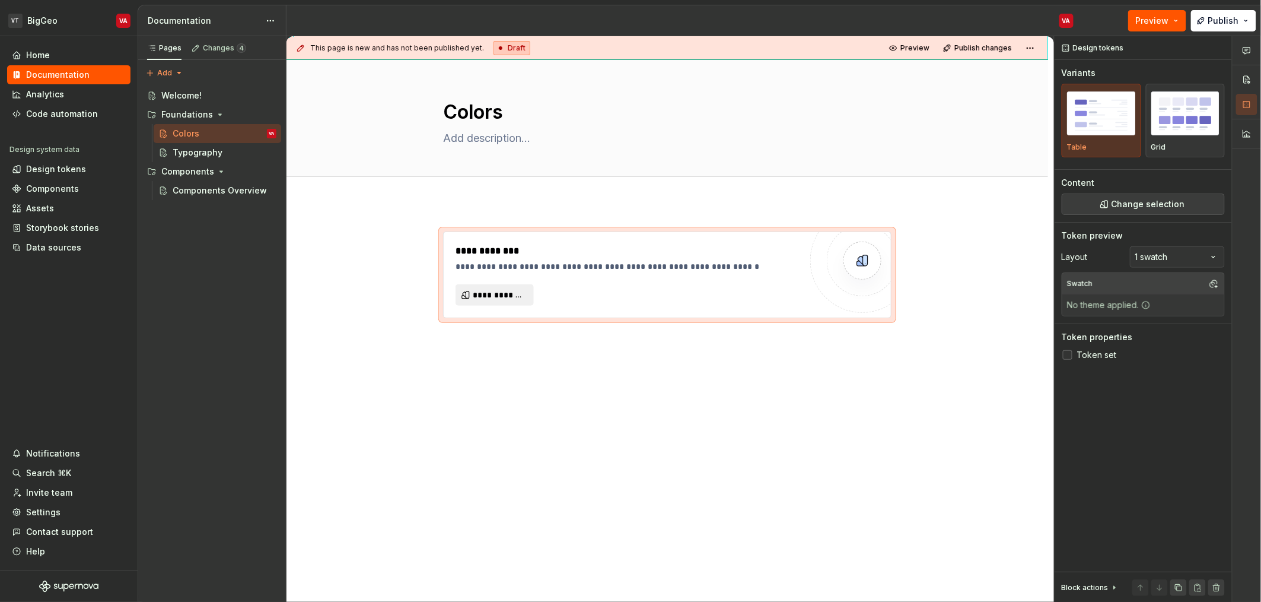
click at [576, 382] on div "**********" at bounding box center [668, 358] width 762 height 310
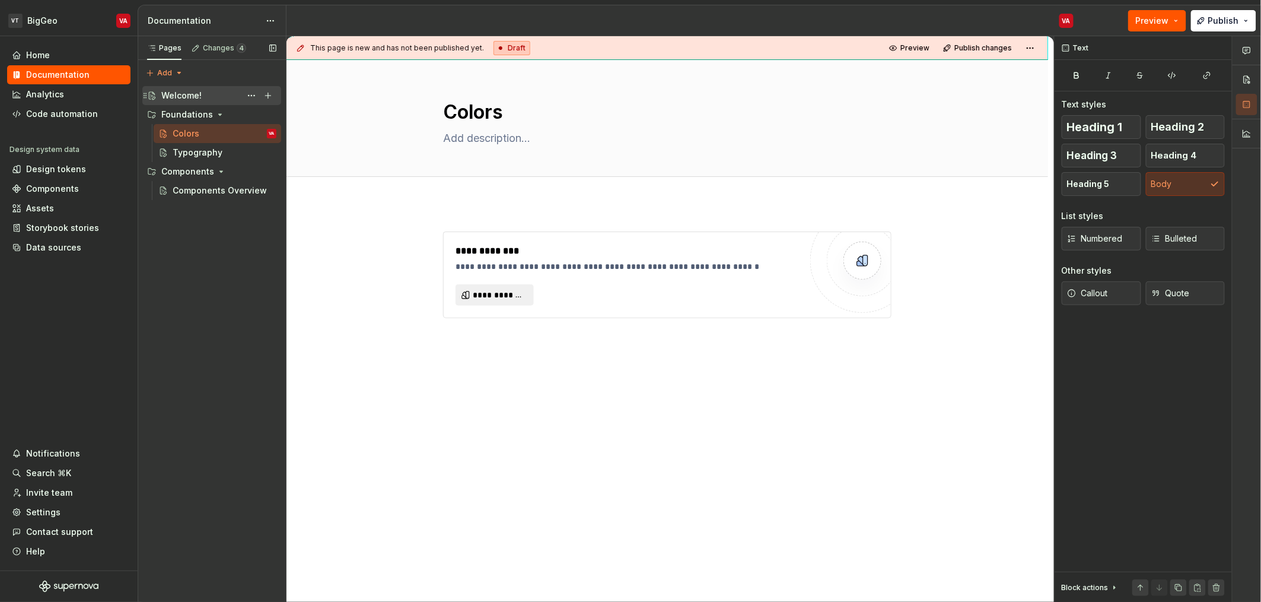
click at [187, 96] on div "Welcome!" at bounding box center [181, 96] width 40 height 12
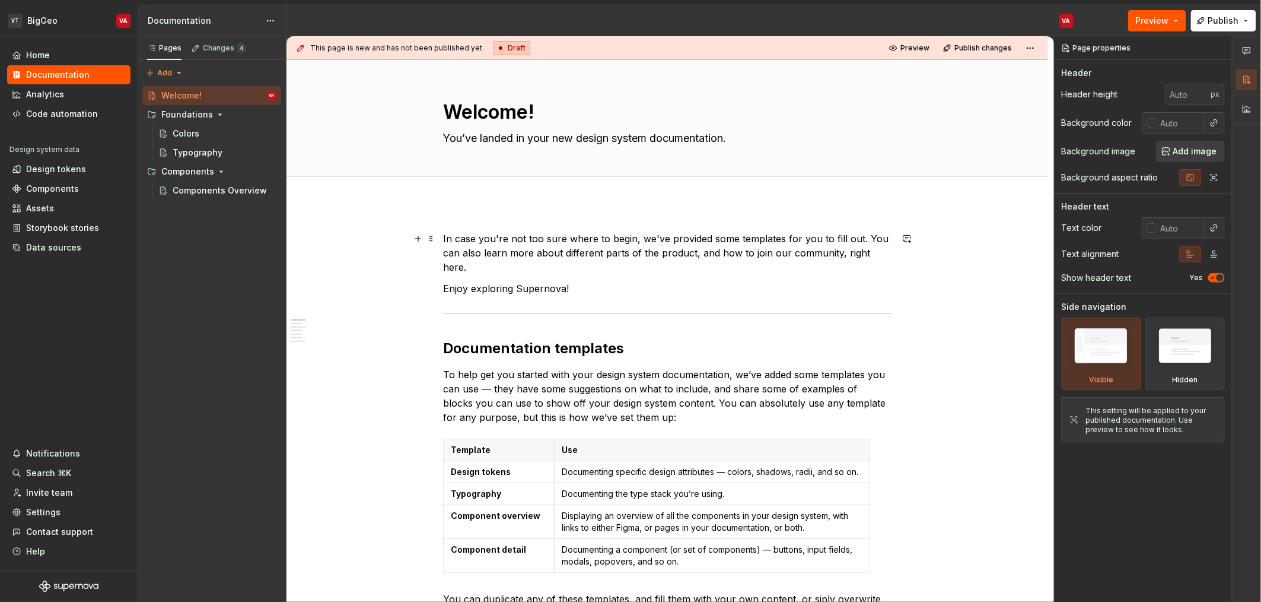
drag, startPoint x: 190, startPoint y: 102, endPoint x: 621, endPoint y: 238, distance: 451.6
click at [621, 238] on div "Pages Changes 4 Add Accessibility guide for tree Page tree. Navigate the tree w…" at bounding box center [699, 319] width 1123 height 566
click at [251, 96] on button "Page tree" at bounding box center [251, 95] width 17 height 17
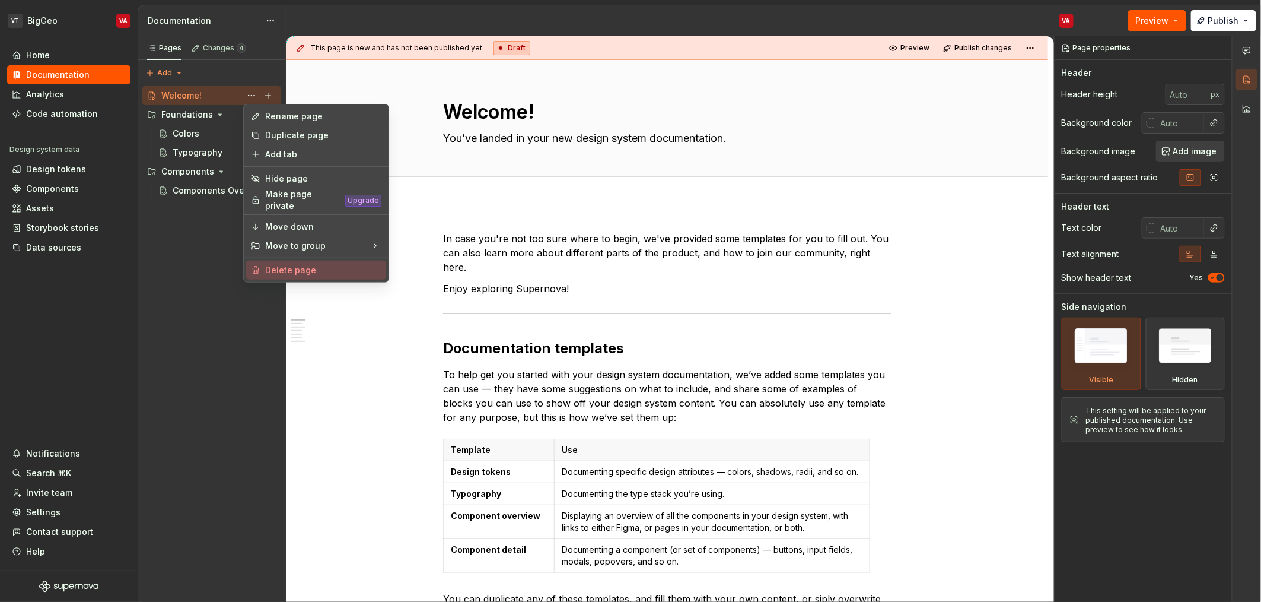
click at [287, 264] on div "Delete page" at bounding box center [323, 270] width 116 height 12
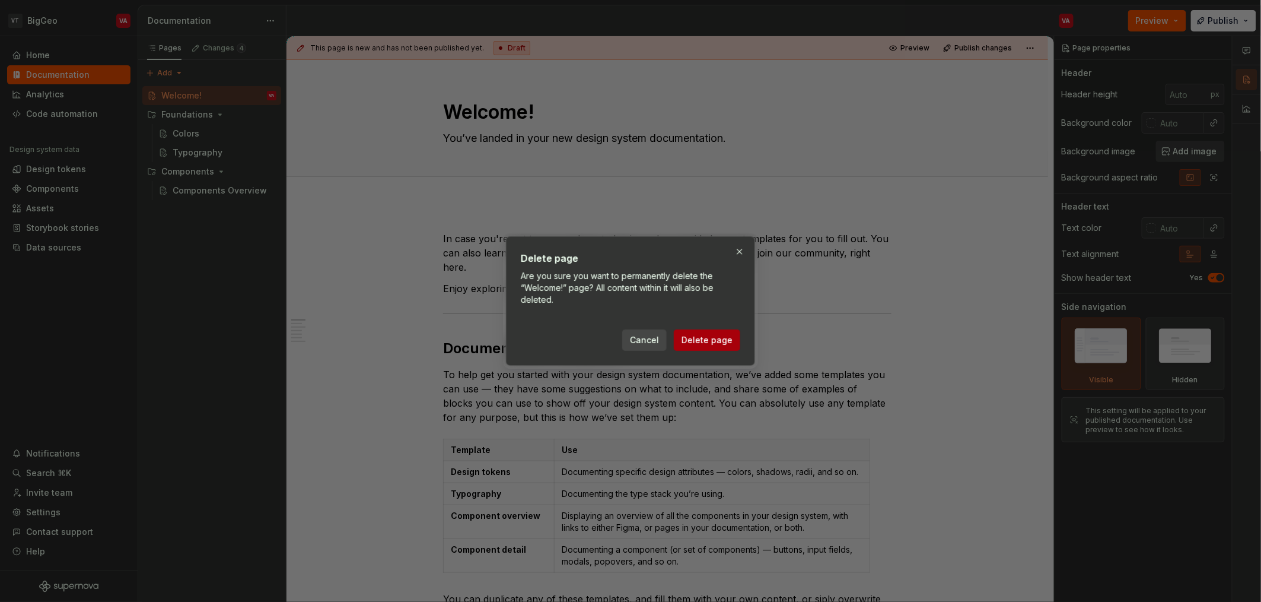
click at [707, 339] on span "Delete page" at bounding box center [707, 340] width 51 height 12
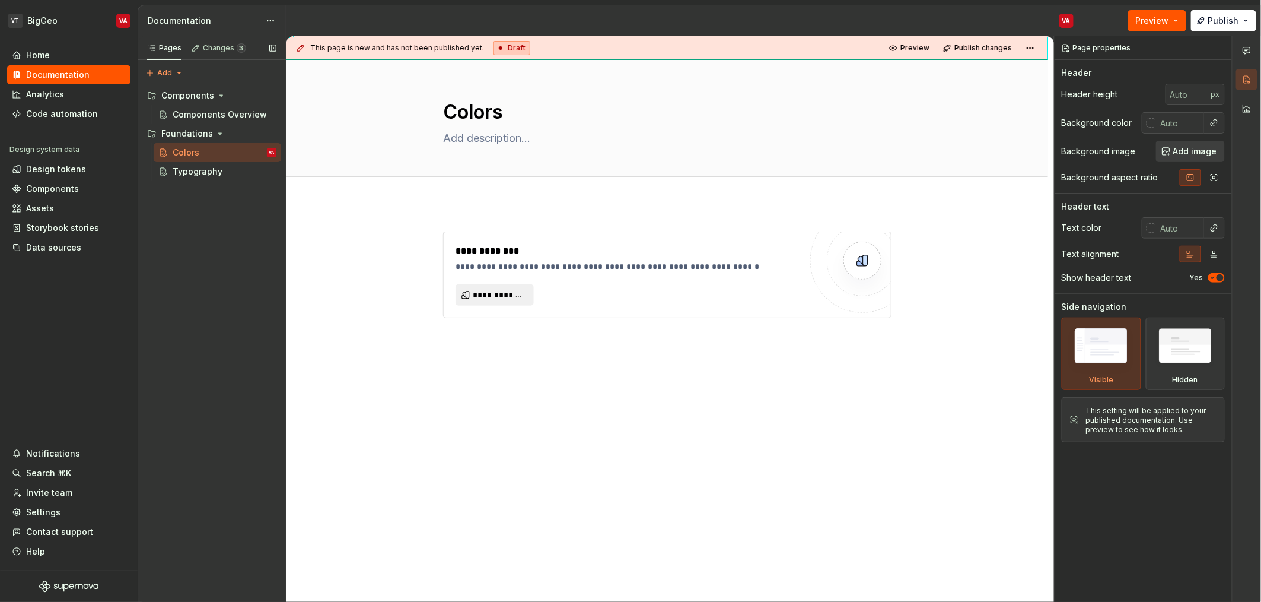
type textarea "*"
